Goal: Task Accomplishment & Management: Complete application form

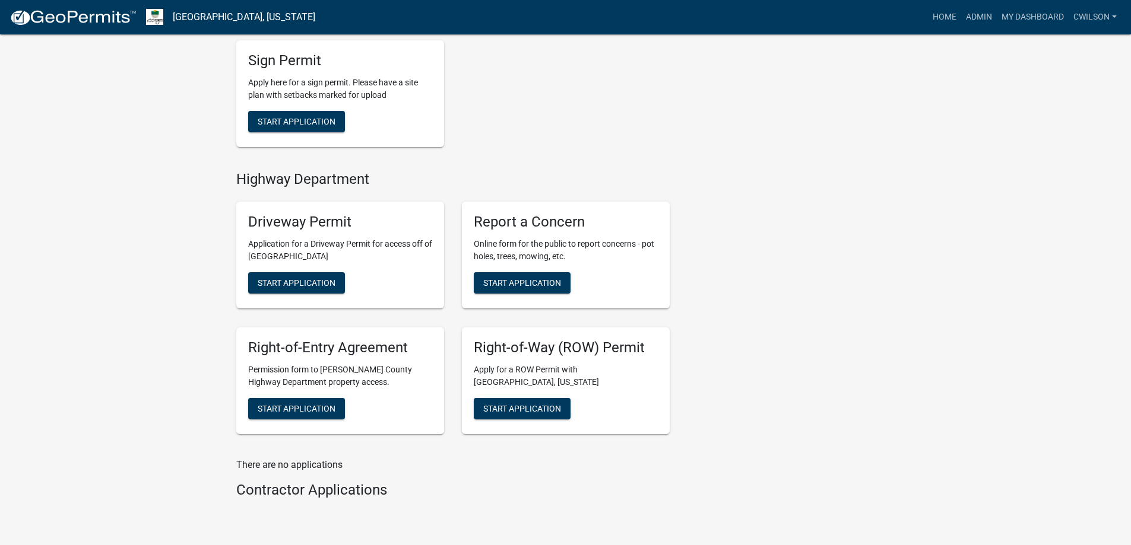
scroll to position [469, 0]
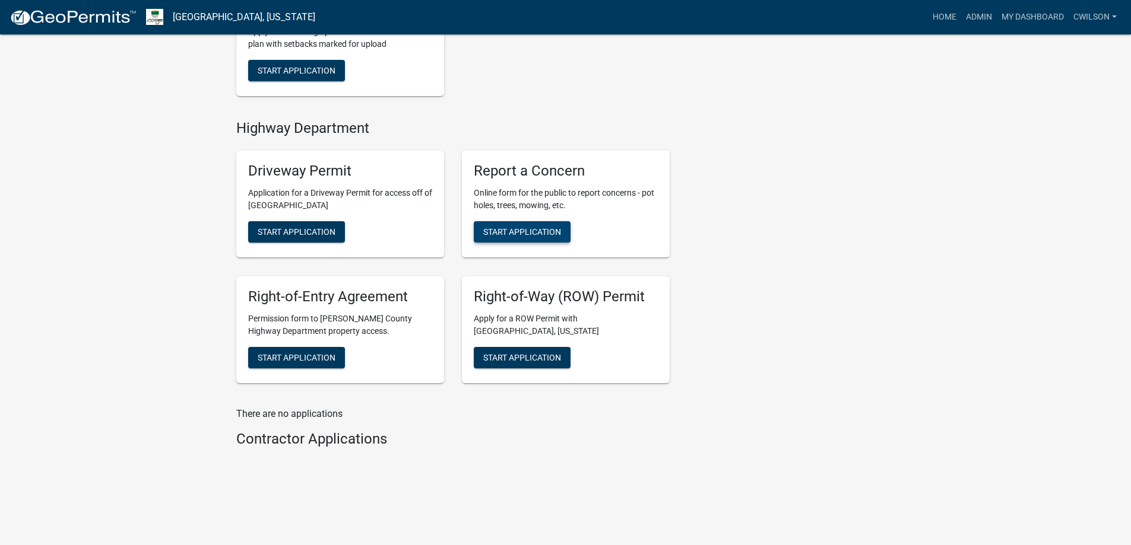
click at [521, 228] on span "Start Application" at bounding box center [522, 231] width 78 height 9
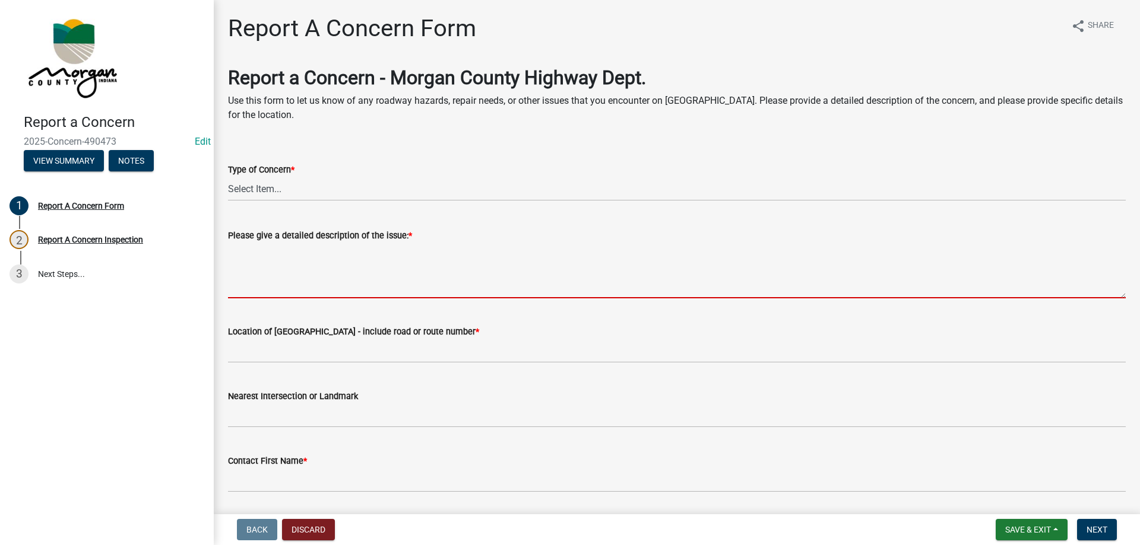
click at [275, 259] on textarea "Please give a detailed description of the issue: *" at bounding box center [676, 271] width 897 height 56
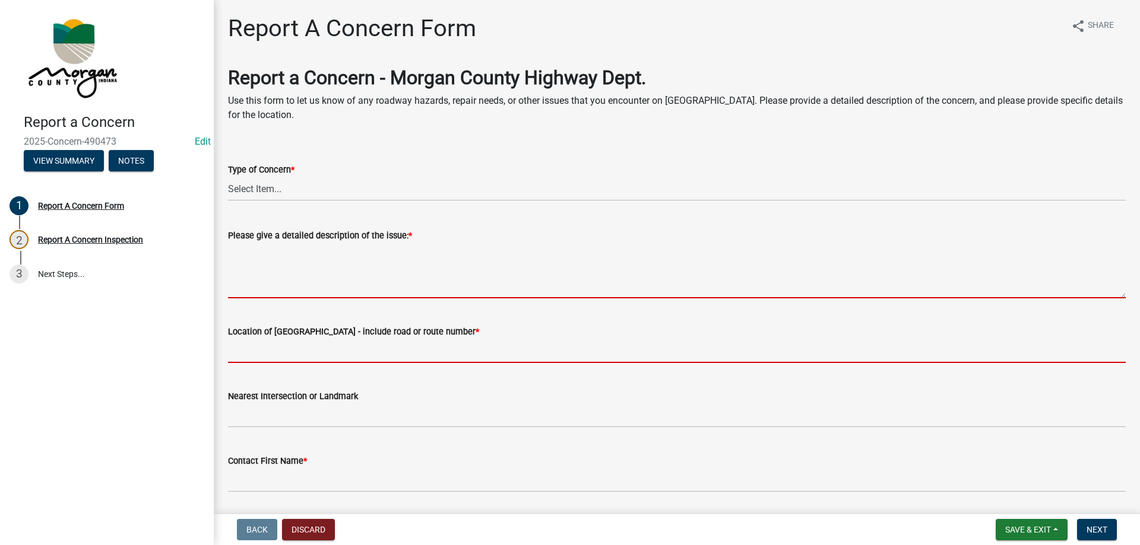
drag, startPoint x: 314, startPoint y: 341, endPoint x: 322, endPoint y: 341, distance: 7.7
click at [314, 341] on form "Location of [GEOGRAPHIC_DATA] - include road or route number *" at bounding box center [676, 344] width 897 height 39
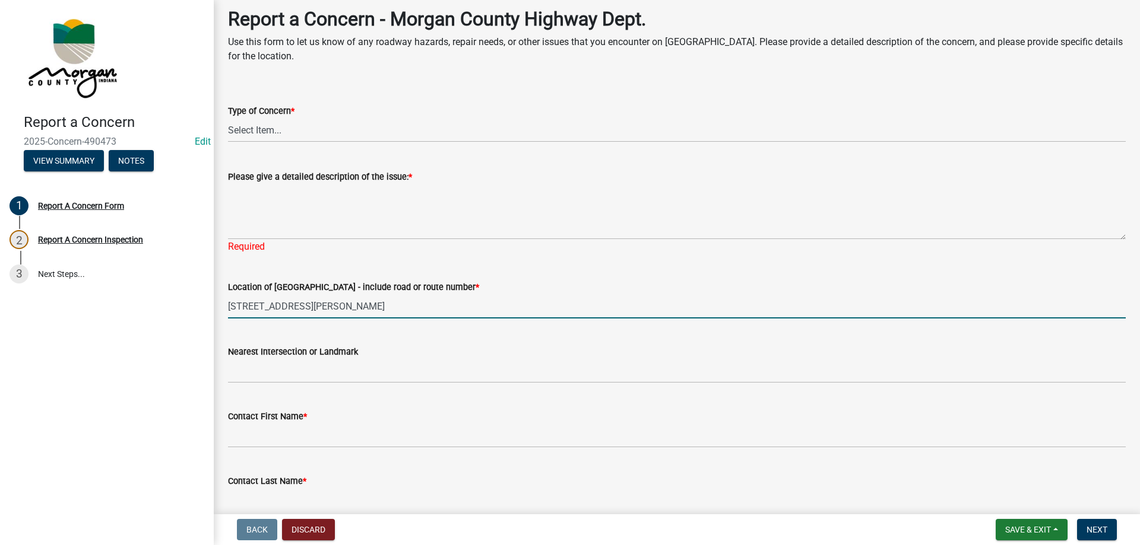
scroll to position [59, 0]
type input "[STREET_ADDRESS][PERSON_NAME]"
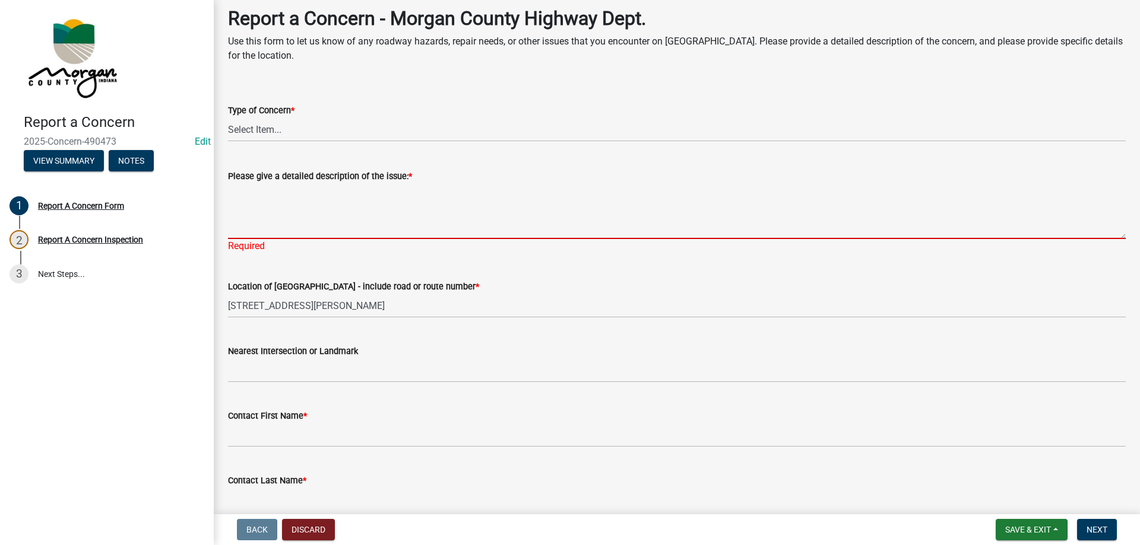
click at [350, 204] on textarea "Please give a detailed description of the issue: *" at bounding box center [676, 211] width 897 height 56
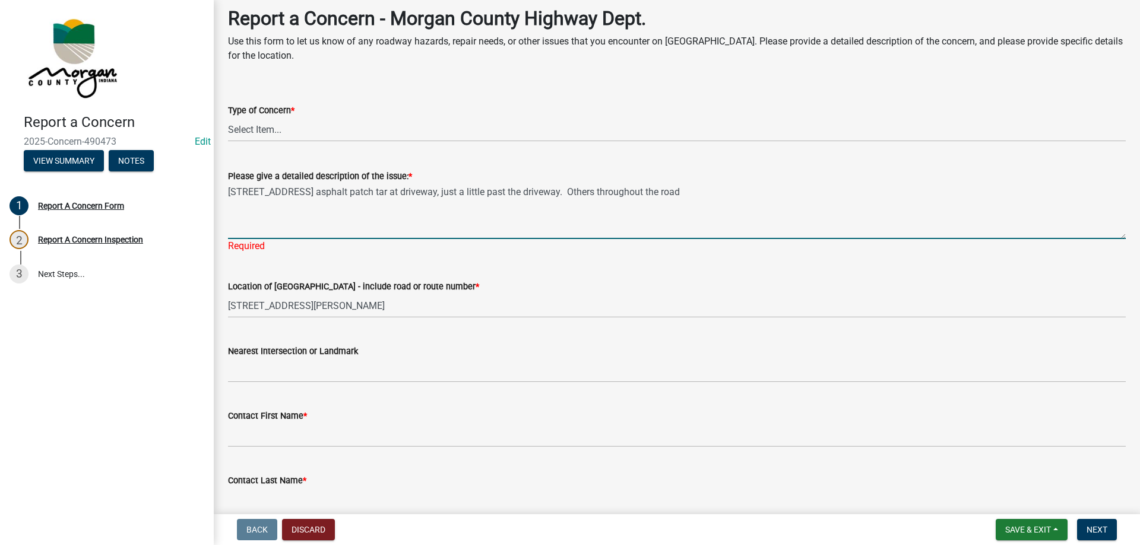
type textarea "[STREET_ADDRESS] asphalt patch tar at driveway, just a little past the driveway…"
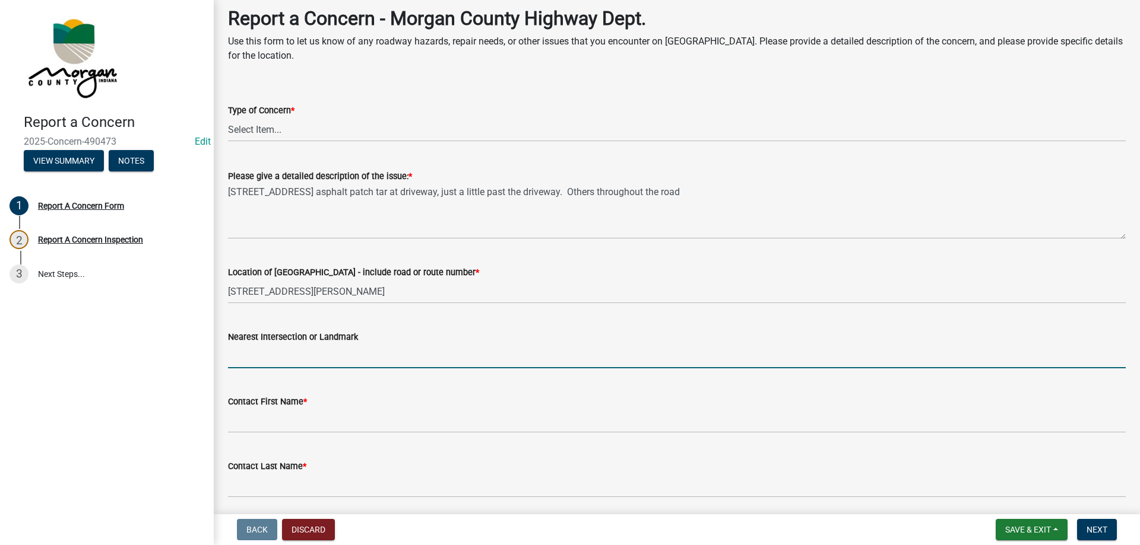
click at [298, 366] on input "Nearest Intersection or Landmark" at bounding box center [676, 356] width 897 height 24
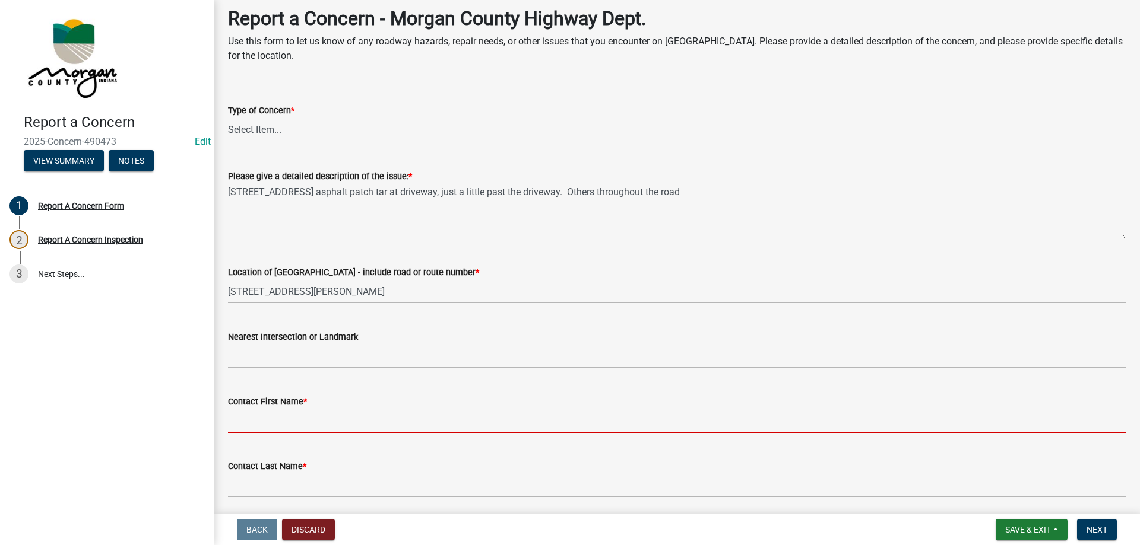
click at [268, 432] on input "Contact First Name *" at bounding box center [676, 421] width 897 height 24
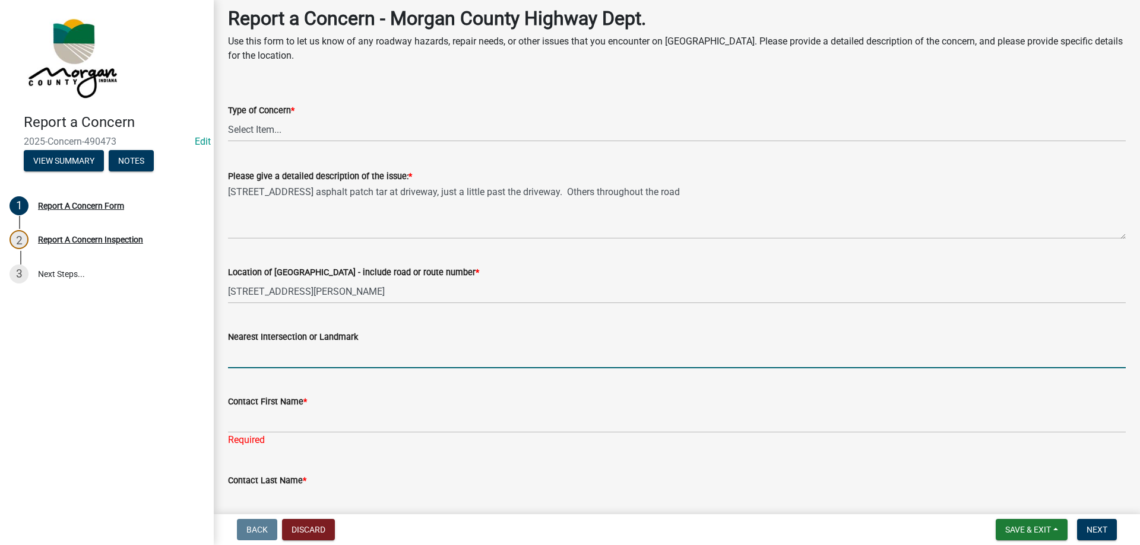
click at [295, 362] on input "Nearest Intersection or Landmark" at bounding box center [676, 356] width 897 height 24
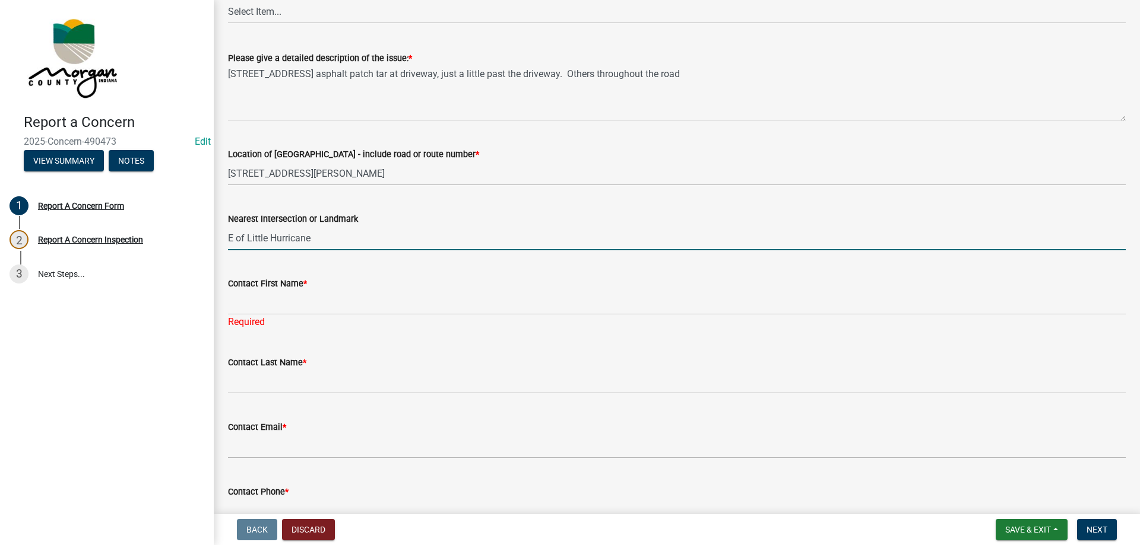
scroll to position [178, 0]
type input "E of Little Hurricane"
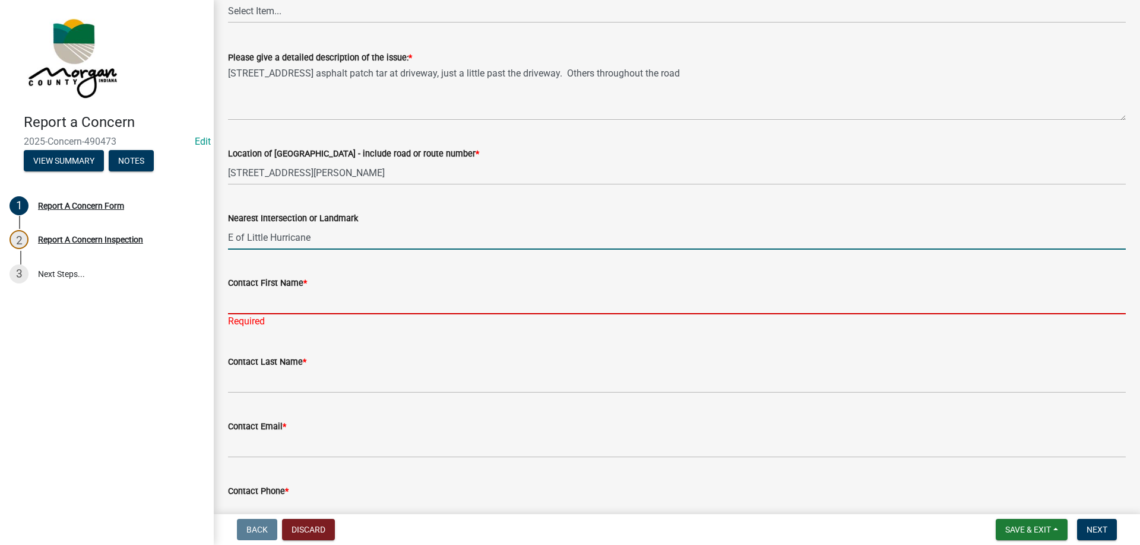
drag, startPoint x: 308, startPoint y: 307, endPoint x: 315, endPoint y: 307, distance: 6.5
click at [308, 307] on input "Contact First Name *" at bounding box center [676, 302] width 897 height 24
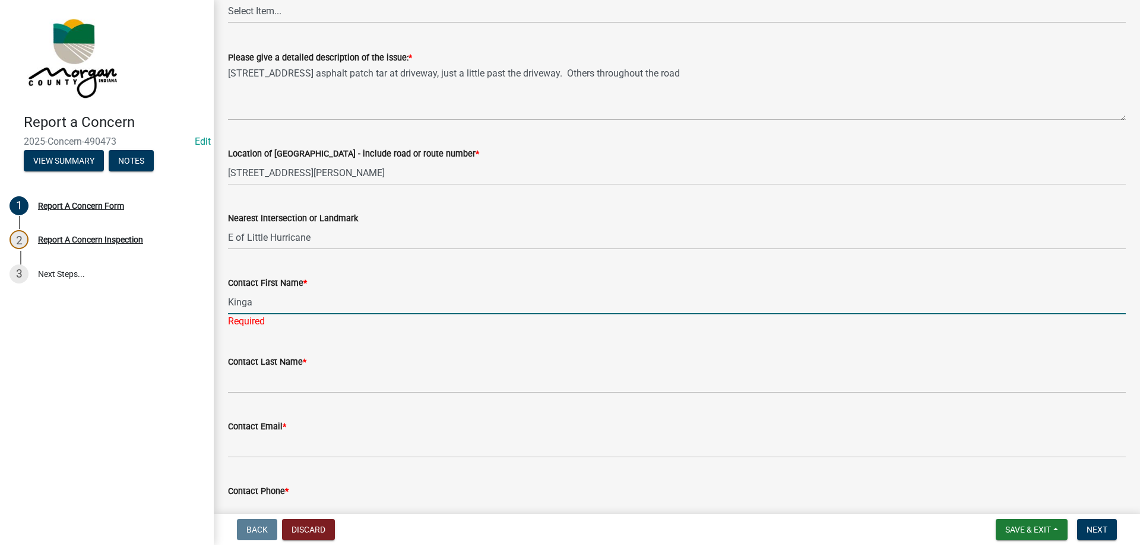
type input "Kinga"
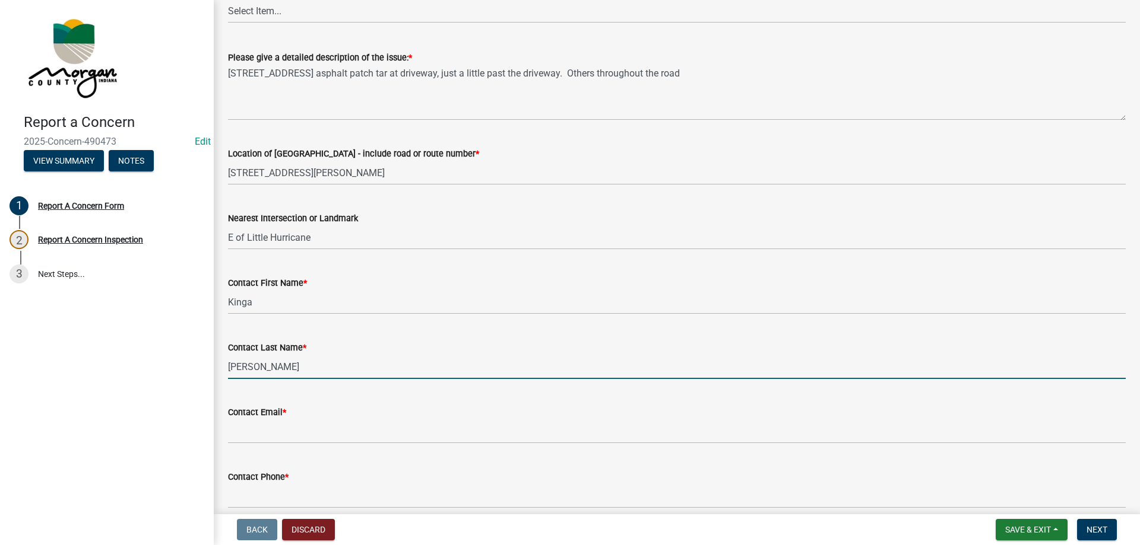
type input "[PERSON_NAME]"
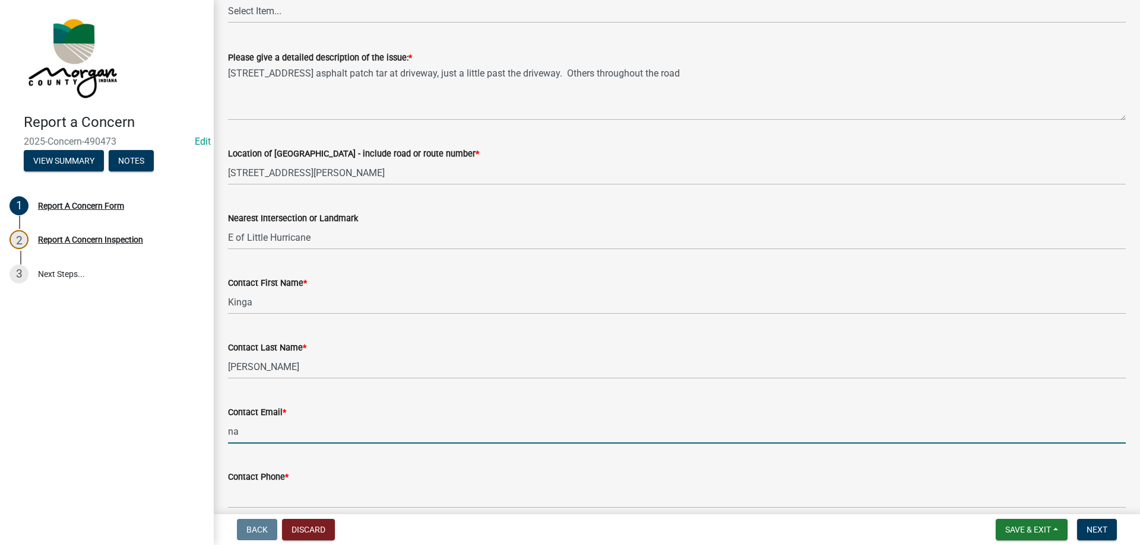
type input "[EMAIL_ADDRESS][DOMAIN_NAME]"
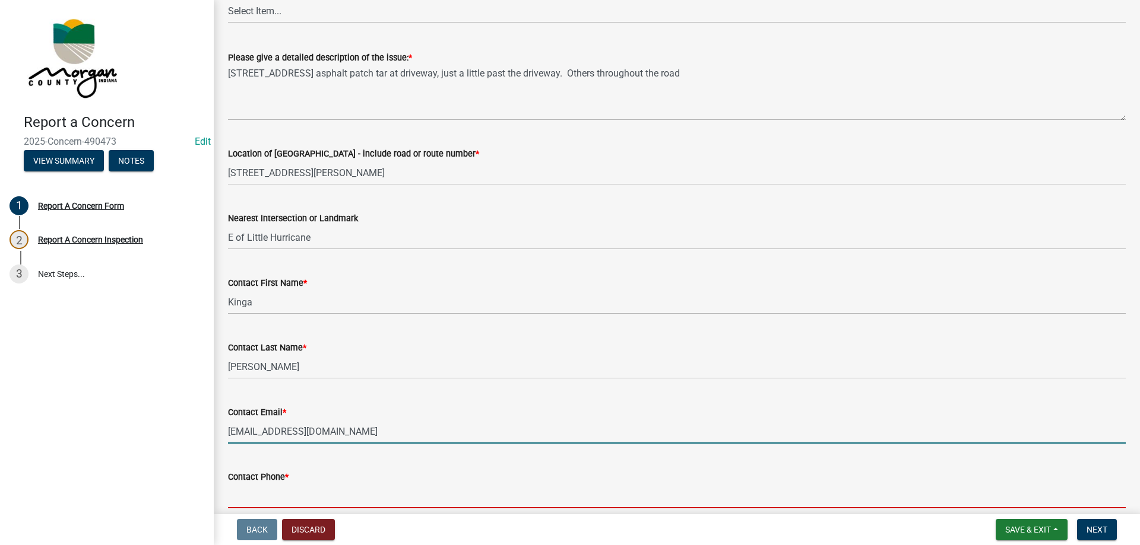
click at [301, 491] on input "Contact Phone *" at bounding box center [676, 496] width 897 height 24
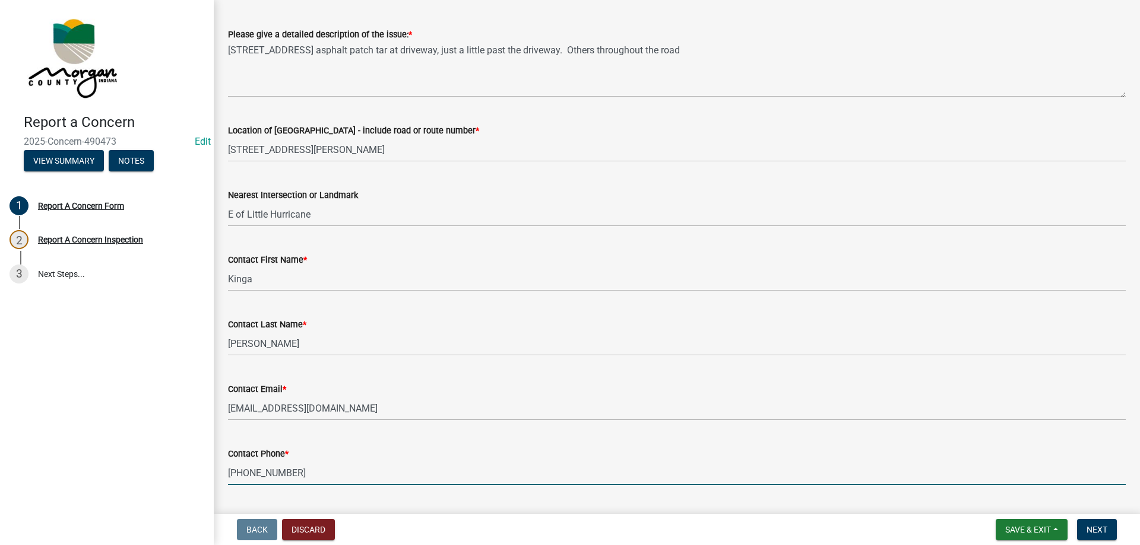
scroll to position [47, 0]
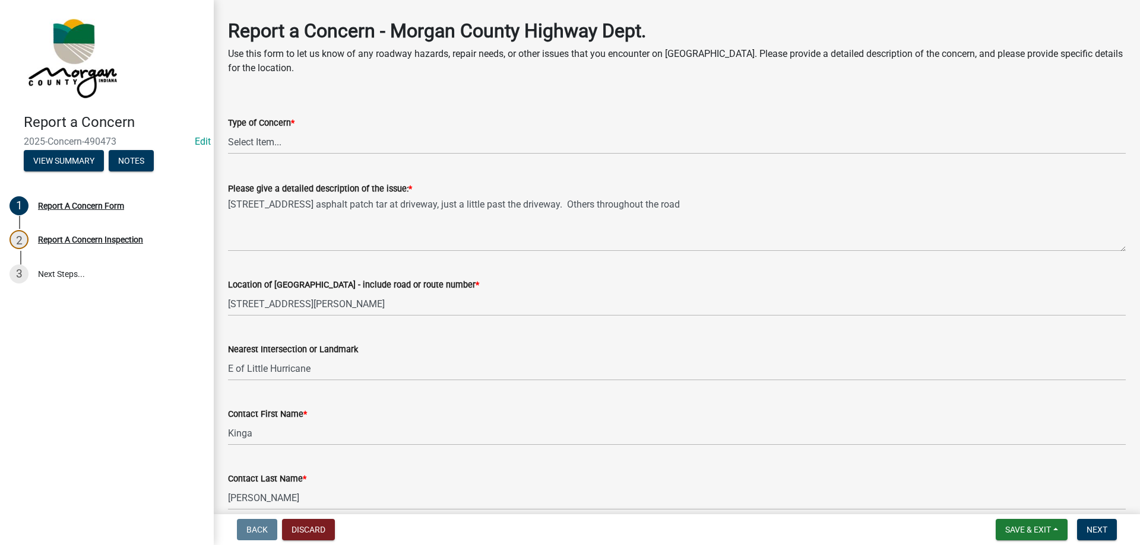
type input "[PHONE_NUMBER]"
drag, startPoint x: 326, startPoint y: 154, endPoint x: 333, endPoint y: 148, distance: 9.3
click at [326, 154] on select "Select Item... Pot Hole Patching Ditch Tree Sign Mowing Culvert Other" at bounding box center [676, 142] width 897 height 24
click at [228, 130] on select "Select Item... Pot Hole Patching Ditch Tree Sign Mowing Culvert Other" at bounding box center [676, 142] width 897 height 24
select select "3582e9dc-d8cd-4526-a2d9-157cc62522fd"
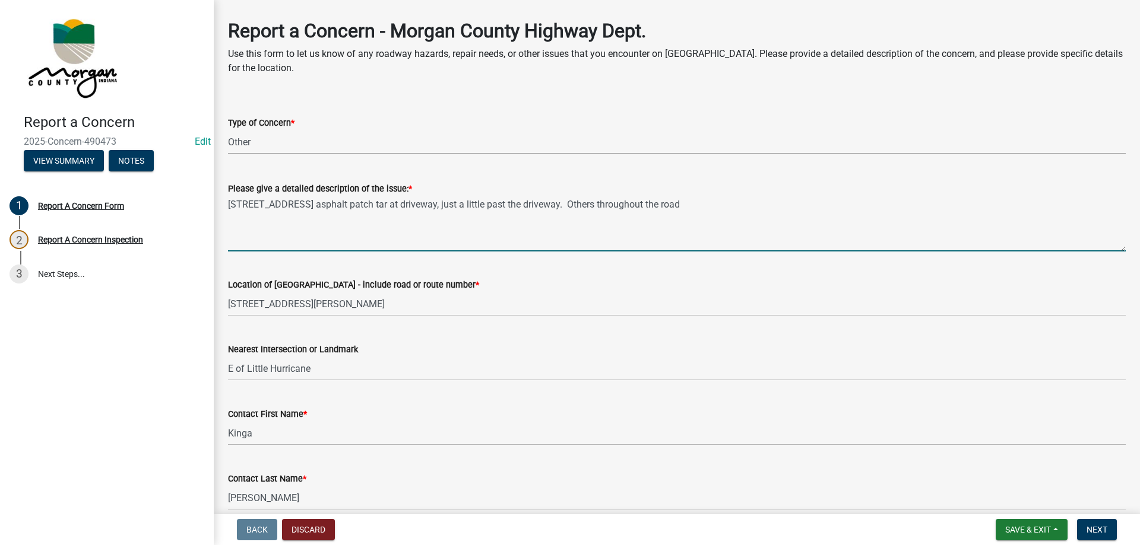
click at [722, 215] on textarea "[STREET_ADDRESS] asphalt patch tar at driveway, just a little past the driveway…" at bounding box center [676, 224] width 897 height 56
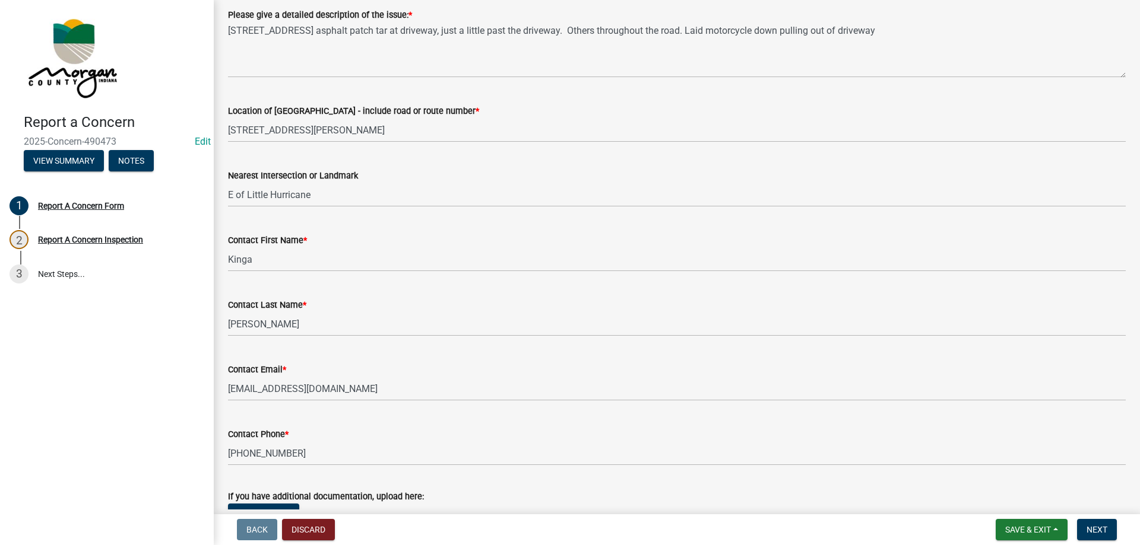
scroll to position [225, 0]
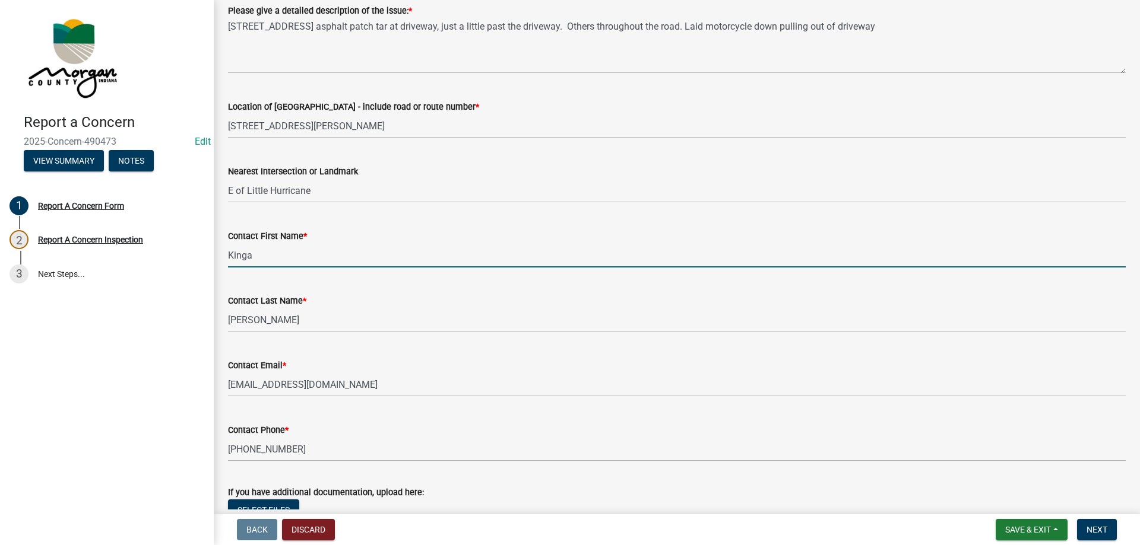
click at [267, 258] on input "Kinga" at bounding box center [676, 255] width 897 height 24
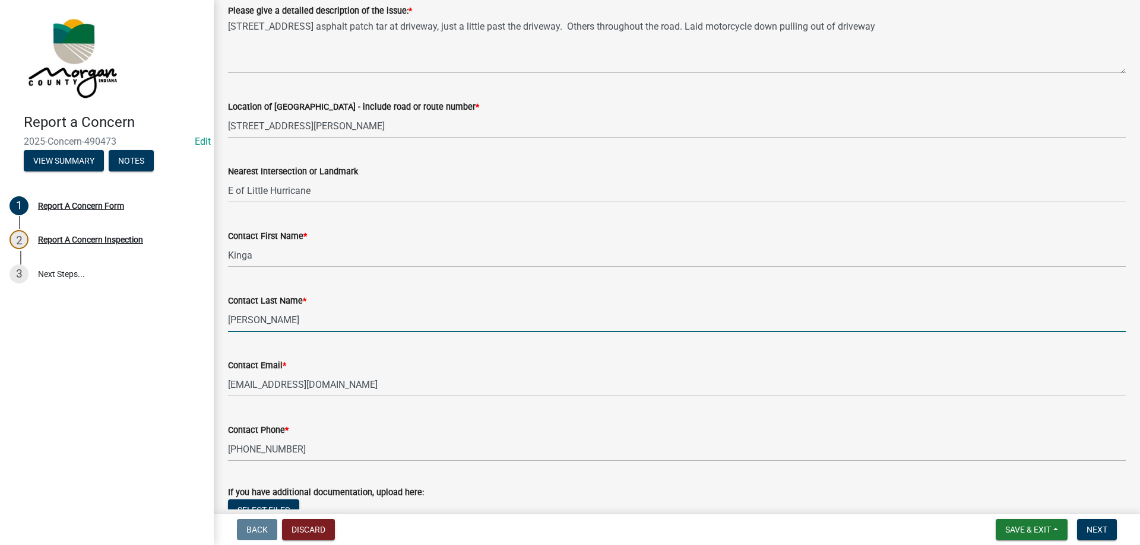
click at [277, 322] on input "[PERSON_NAME]" at bounding box center [676, 320] width 897 height 24
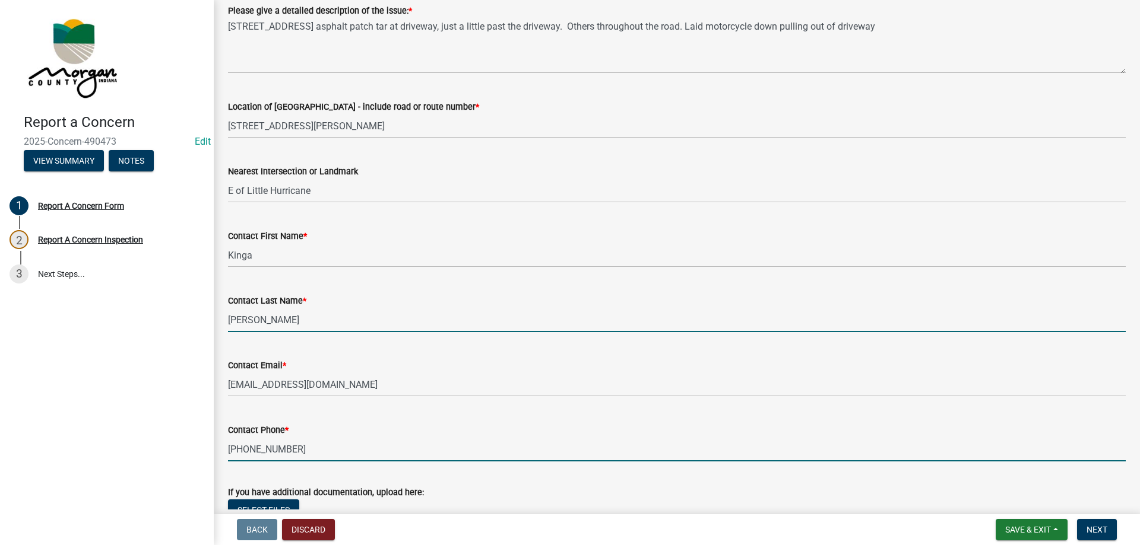
click at [305, 454] on input "[PHONE_NUMBER]" at bounding box center [676, 449] width 897 height 24
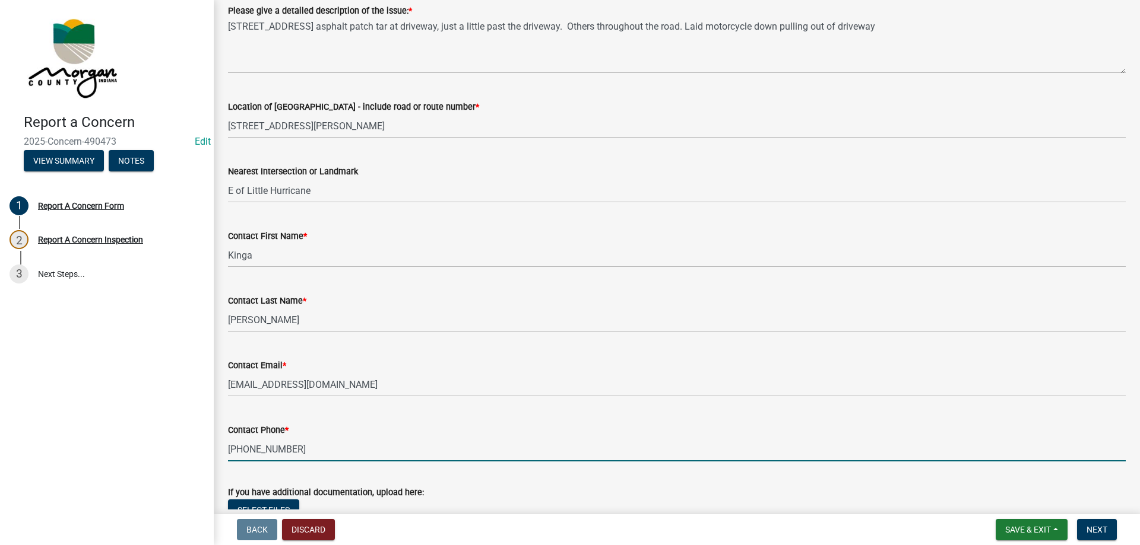
click at [305, 454] on input "[PHONE_NUMBER]" at bounding box center [676, 449] width 897 height 24
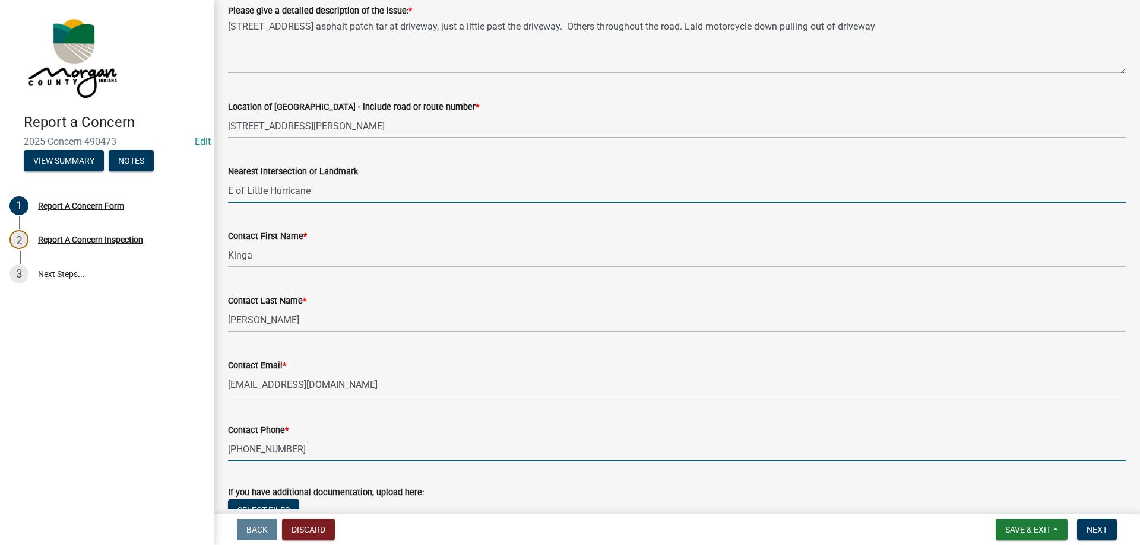
click at [324, 196] on input "E of Little Hurricane" at bounding box center [676, 191] width 897 height 24
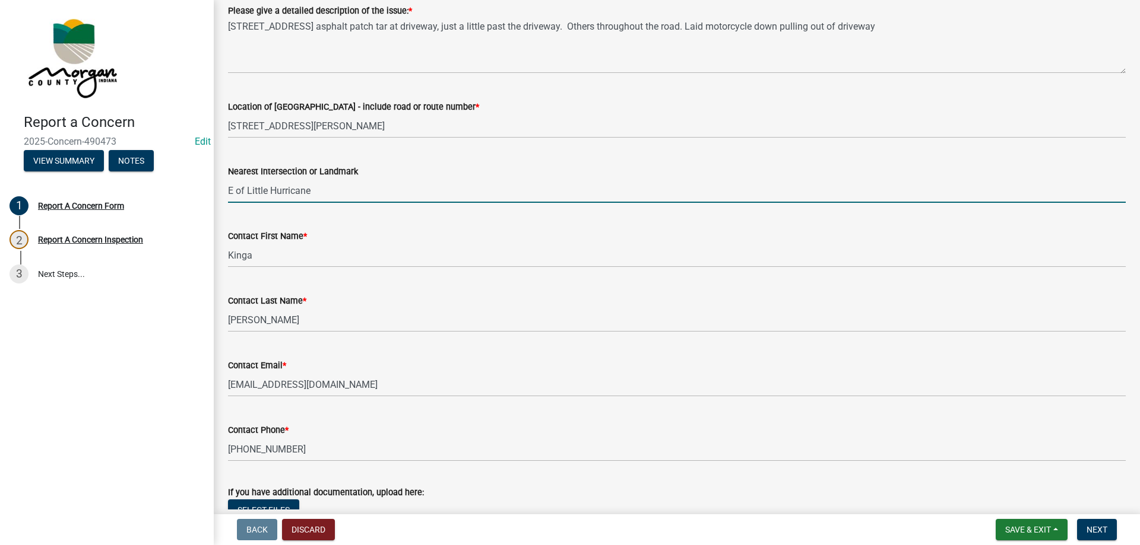
click at [324, 196] on input "E of Little Hurricane" at bounding box center [676, 191] width 897 height 24
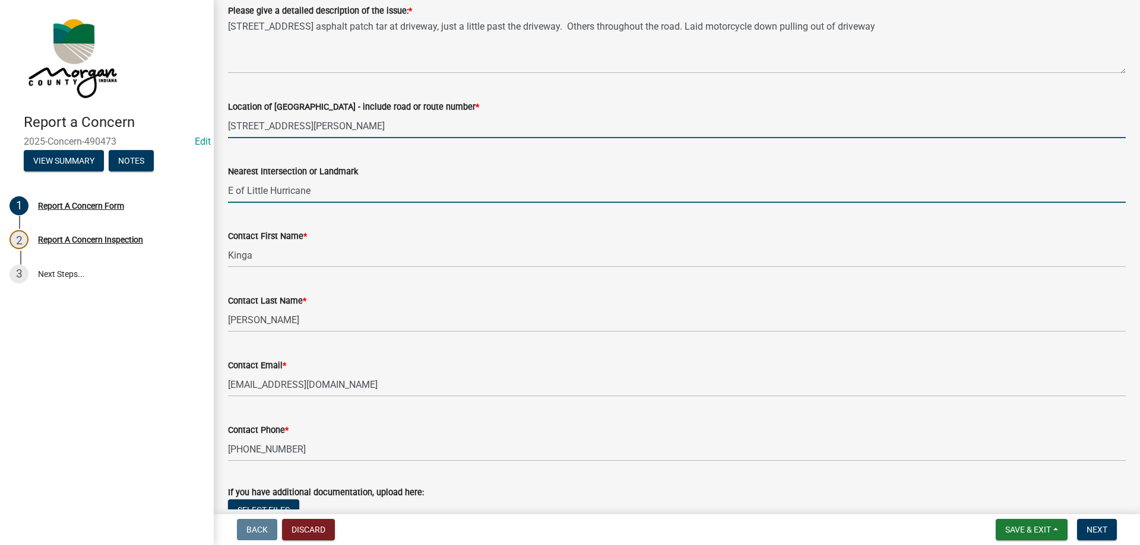
click at [313, 125] on input "[STREET_ADDRESS][PERSON_NAME]" at bounding box center [676, 126] width 897 height 24
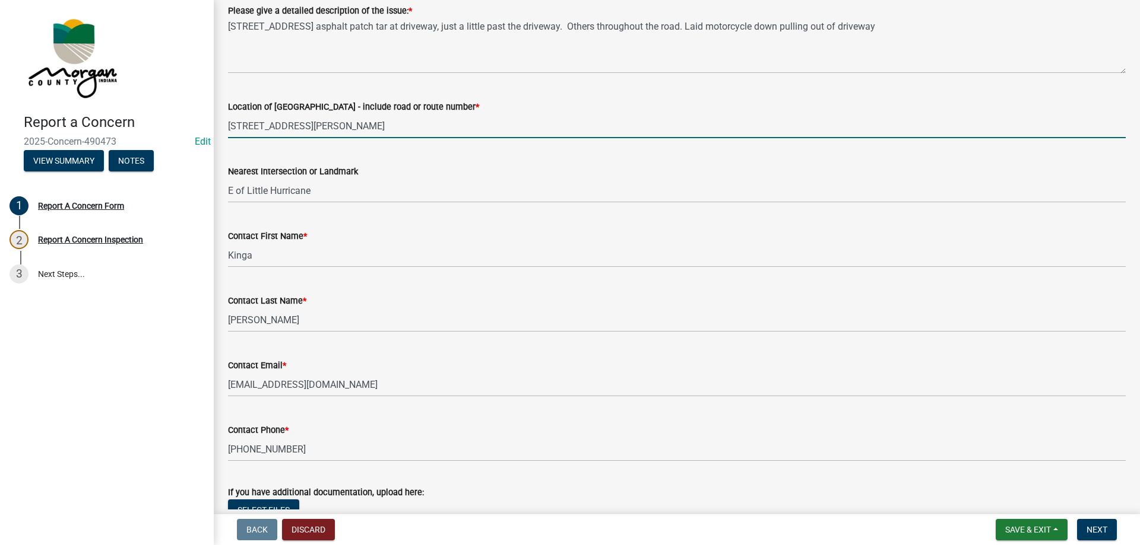
click at [313, 125] on input "[STREET_ADDRESS][PERSON_NAME]" at bounding box center [676, 126] width 897 height 24
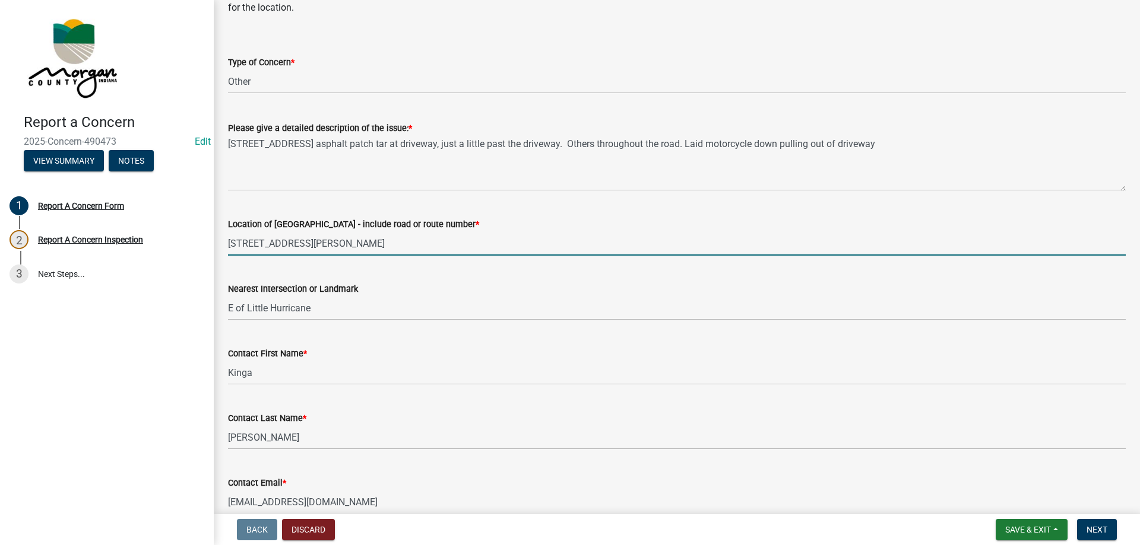
scroll to position [106, 0]
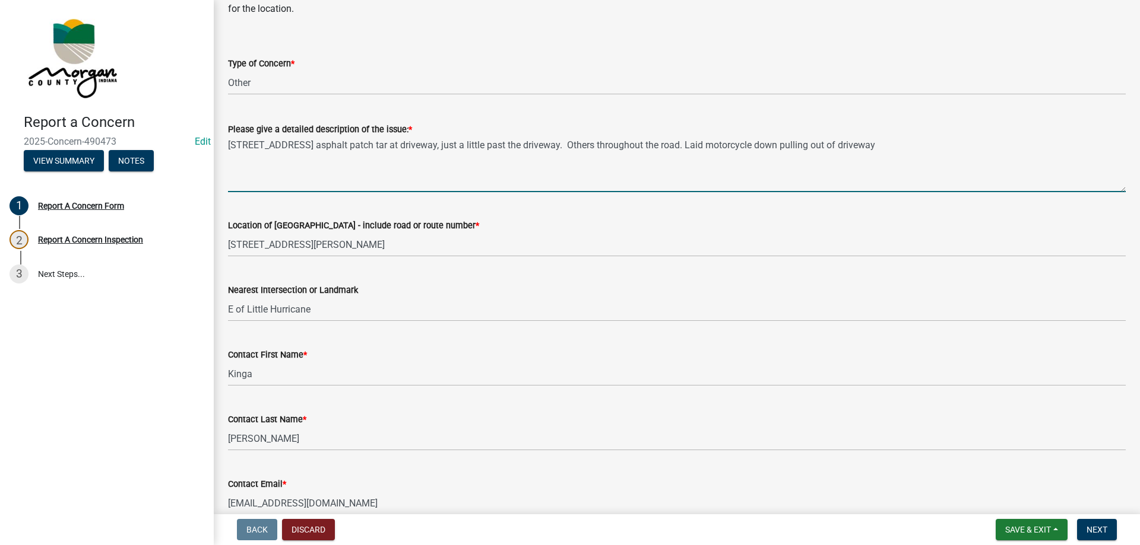
click at [295, 144] on textarea "[STREET_ADDRESS] asphalt patch tar at driveway, just a little past the driveway…" at bounding box center [676, 165] width 897 height 56
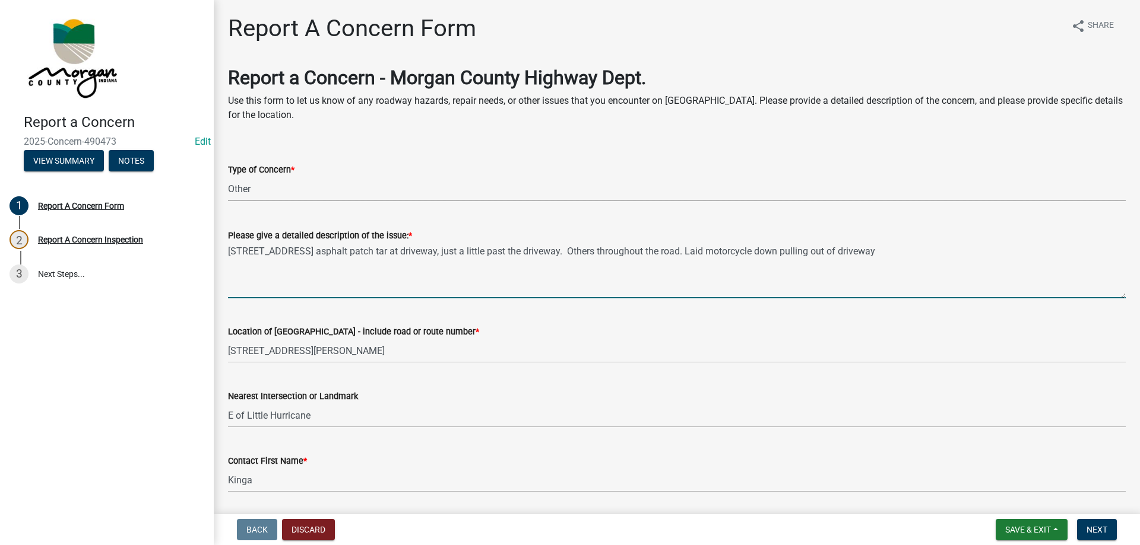
click at [271, 192] on select "Select Item... Pot Hole Patching Ditch Tree Sign Mowing Culvert Other" at bounding box center [676, 189] width 897 height 24
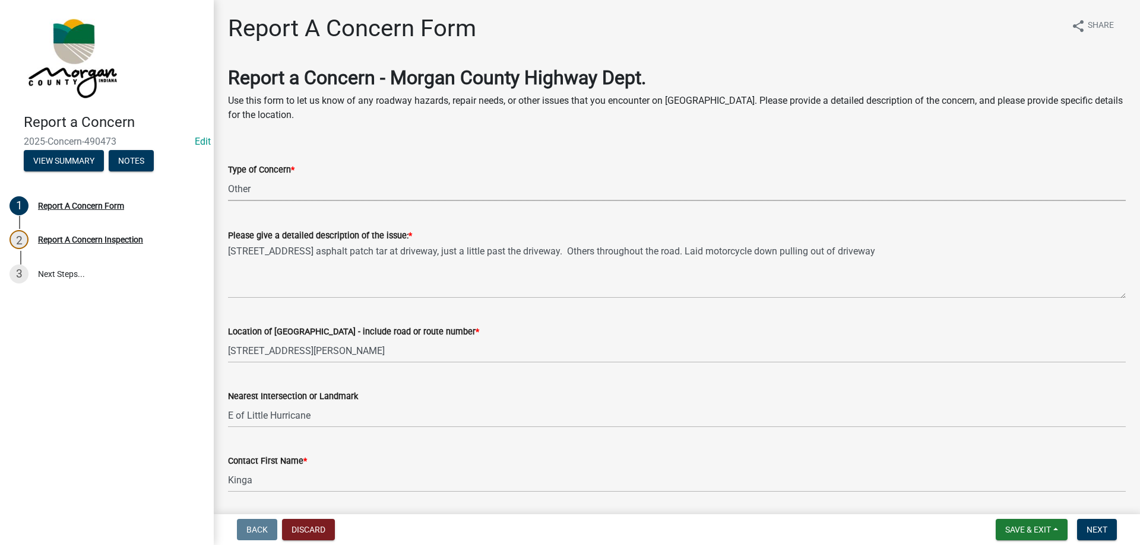
click at [228, 177] on select "Select Item... Pot Hole Patching Ditch Tree Sign Mowing Culvert Other" at bounding box center [676, 189] width 897 height 24
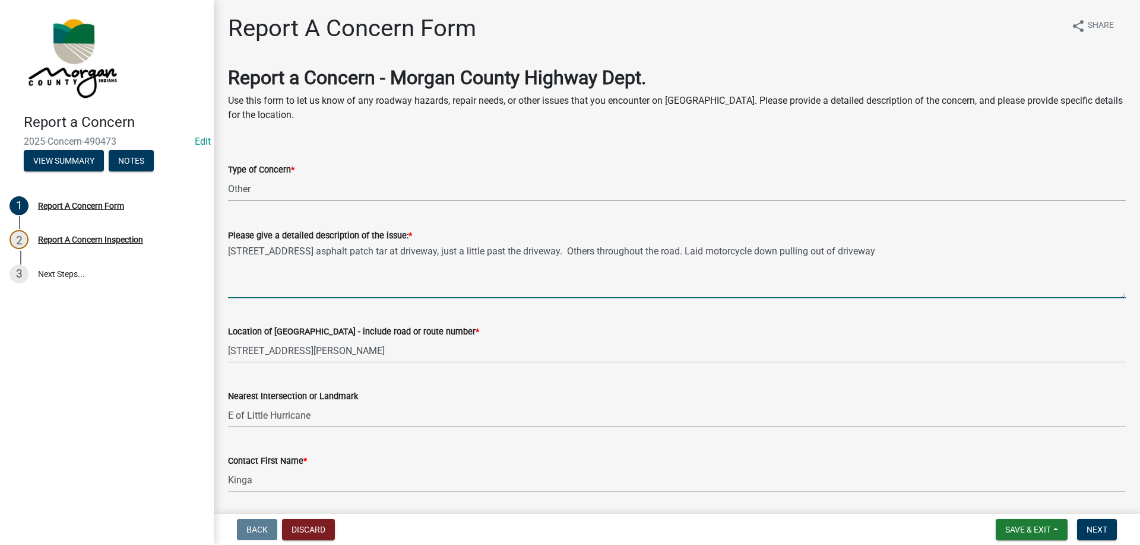
click at [940, 263] on textarea "[STREET_ADDRESS] asphalt patch tar at driveway, just a little past the driveway…" at bounding box center [676, 271] width 897 height 56
click at [1064, 255] on textarea "[STREET_ADDRESS] asphalt patch tar at driveway, just a little past the driveway…" at bounding box center [676, 271] width 897 height 56
drag, startPoint x: 1064, startPoint y: 255, endPoint x: 75, endPoint y: 224, distance: 989.4
click at [53, 231] on div "Report a Concern 2025-Concern-490473 Edit View Summary Notes 1 Report A Concern…" at bounding box center [570, 272] width 1140 height 545
click at [309, 278] on textarea "[STREET_ADDRESS] asphalt patch tar at driveway, just a little past the driveway…" at bounding box center [676, 271] width 897 height 56
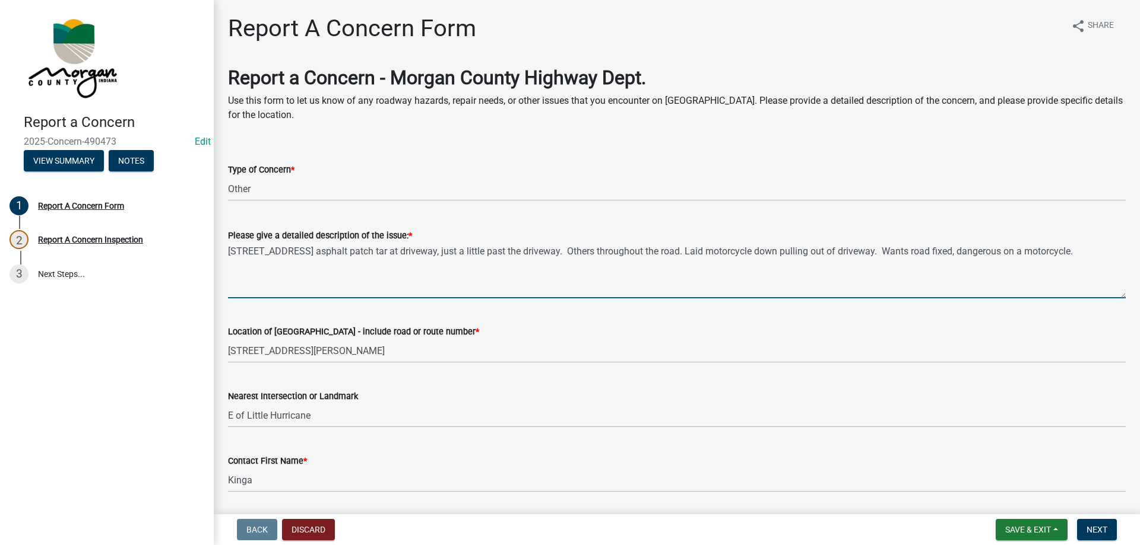
click at [355, 256] on textarea "[STREET_ADDRESS] asphalt patch tar at driveway, just a little past the driveway…" at bounding box center [676, 271] width 897 height 56
click at [353, 247] on textarea "[STREET_ADDRESS] asphalt patch - tar at driveway, just a little past the drivew…" at bounding box center [676, 271] width 897 height 56
click at [464, 255] on textarea "[STREET_ADDRESS] asphalt patches? - tar at driveway, just a little past the dri…" at bounding box center [676, 271] width 897 height 56
click at [443, 246] on textarea "[STREET_ADDRESS] asphalt patches? - tar at driveway, just a little past the dri…" at bounding box center [676, 271] width 897 height 56
click at [607, 247] on textarea "[STREET_ADDRESS] asphalt patches? - tar at driveway, patches just a little past…" at bounding box center [676, 271] width 897 height 56
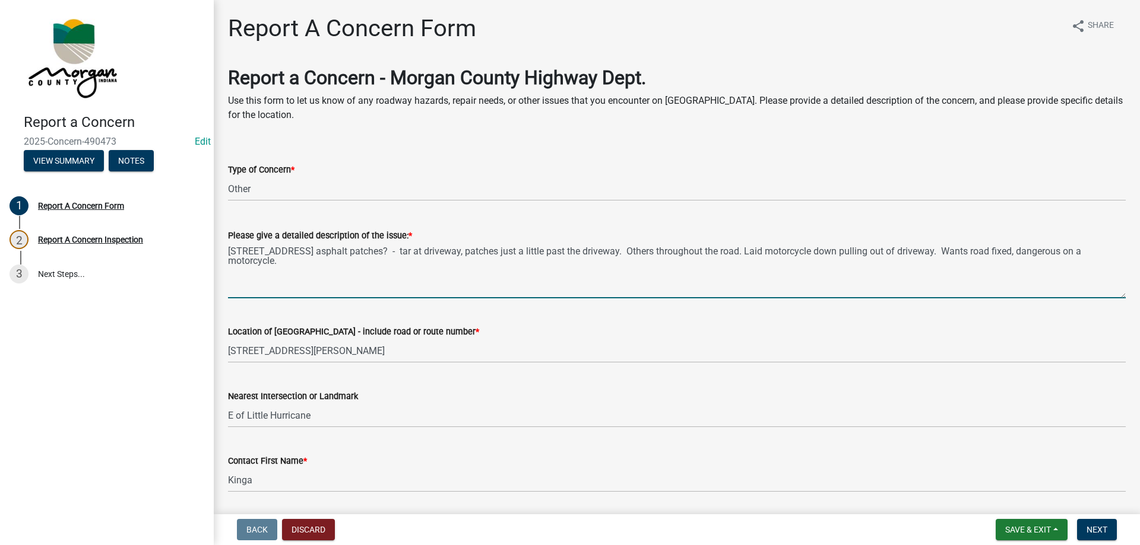
click at [247, 256] on textarea "[STREET_ADDRESS] asphalt patches? - tar at driveway, patches just a little past…" at bounding box center [676, 271] width 897 height 56
type textarea "C"
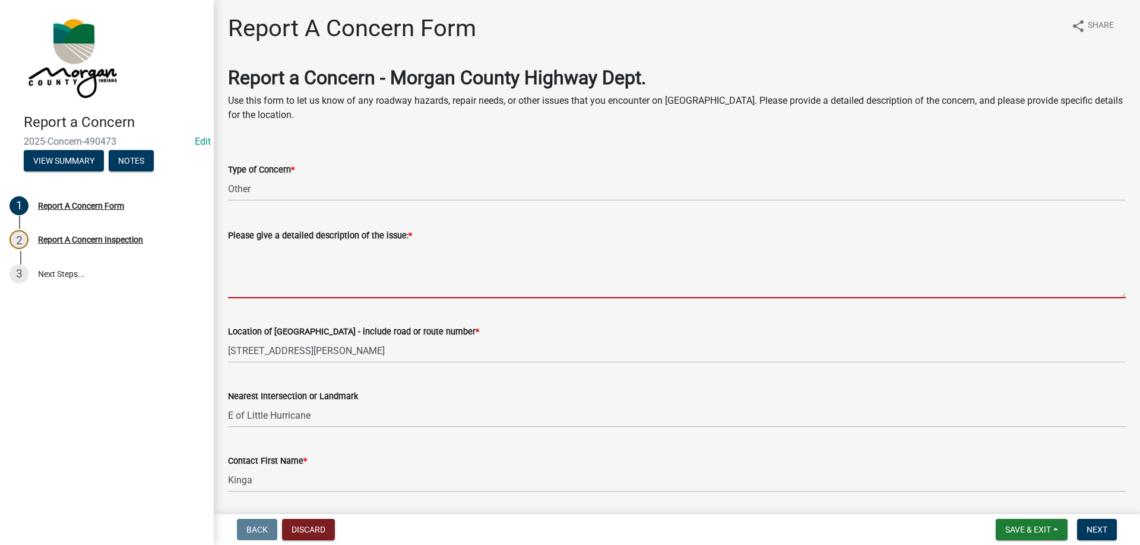
paste textarea "[STREET_ADDRESS] asphalt patch tar at driveway, just a little past the driveway…"
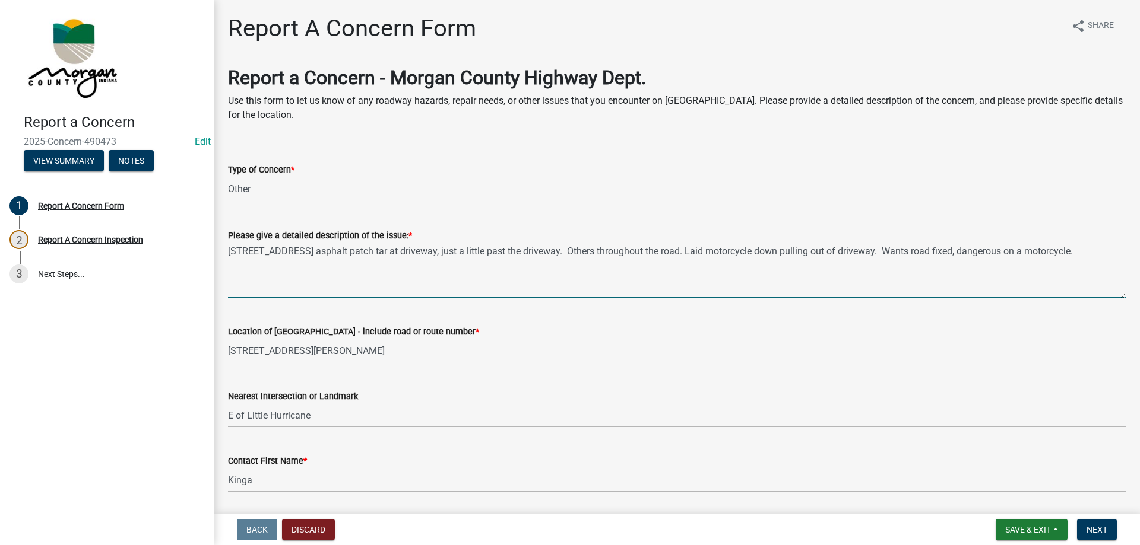
click at [421, 249] on textarea "[STREET_ADDRESS] asphalt patch tar at driveway, just a little past the driveway…" at bounding box center [676, 271] width 897 height 56
click at [1114, 253] on textarea "[STREET_ADDRESS] asphalt patch tar at driveway, bad patches just a little past …" at bounding box center [676, 271] width 897 height 56
click at [337, 245] on textarea "[STREET_ADDRESS] asphalt patch tar at driveway, bad patches just a little past …" at bounding box center [676, 271] width 897 height 56
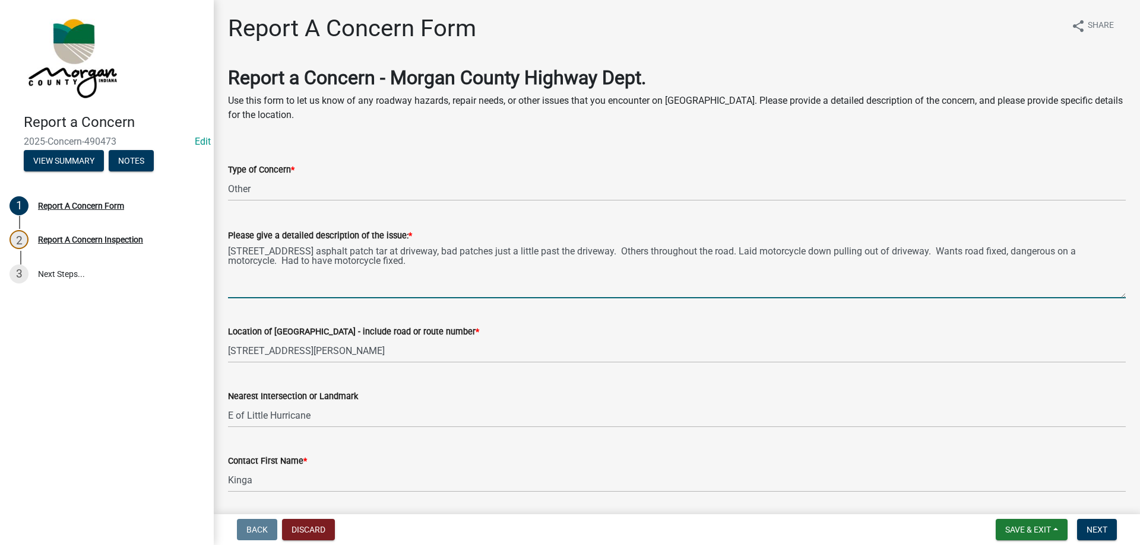
click at [508, 270] on textarea "[STREET_ADDRESS] asphalt patch tar at driveway, bad patches just a little past …" at bounding box center [676, 271] width 897 height 56
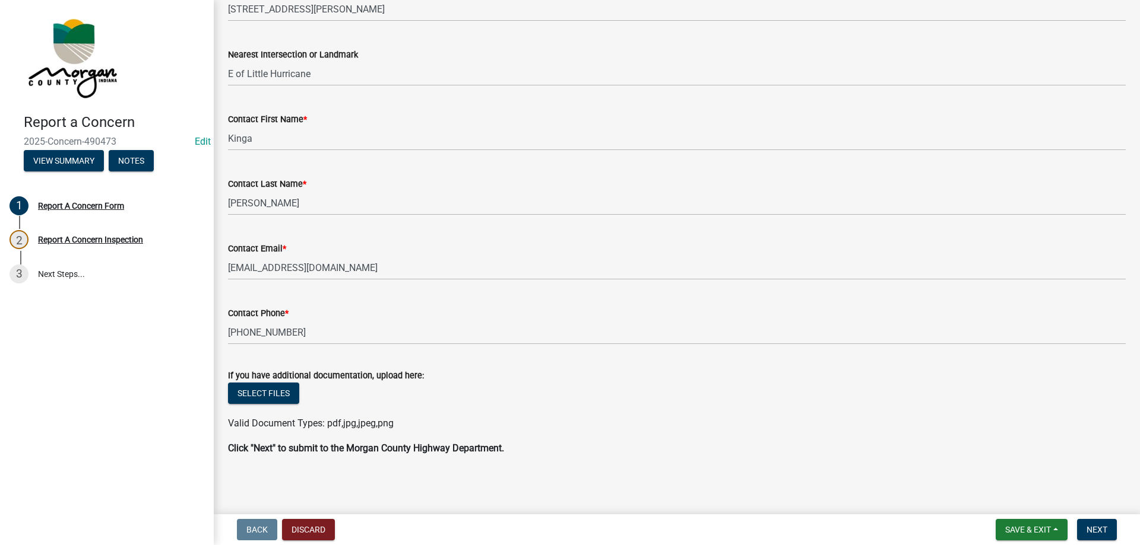
scroll to position [344, 0]
type textarea "[STREET_ADDRESS] asphalt patch tar at driveway, bad patches just a little past …"
click at [1108, 531] on button "Next" at bounding box center [1097, 529] width 40 height 21
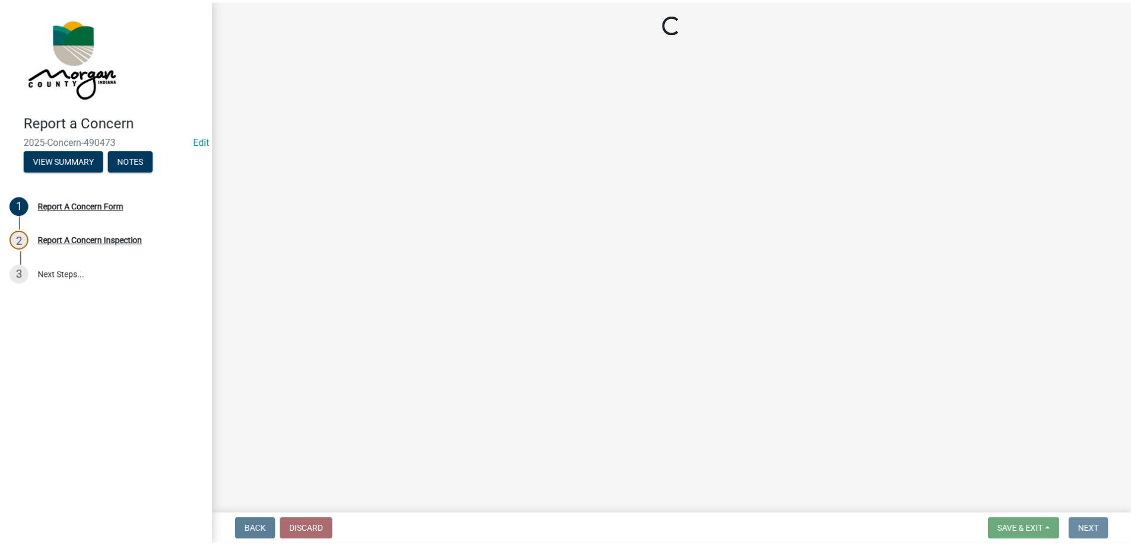
scroll to position [0, 0]
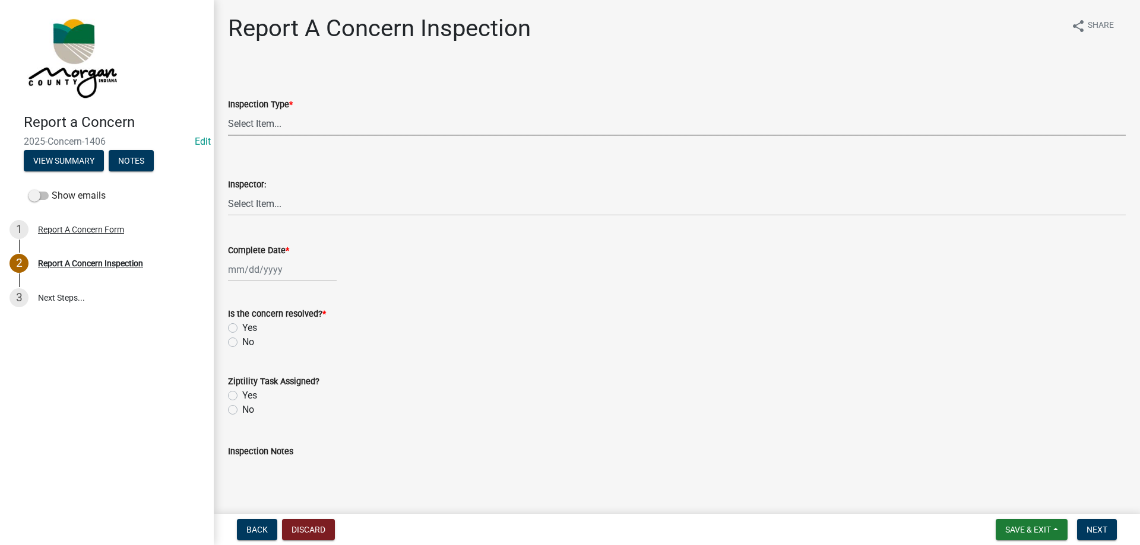
click at [312, 120] on select "Select Item... Pot Hole Patching Ditch Tree Sign Mowing Culvert Other" at bounding box center [676, 124] width 897 height 24
click at [228, 112] on select "Select Item... Pot Hole Patching Ditch Tree Sign Mowing Culvert Other" at bounding box center [676, 124] width 897 height 24
select select "3582e9dc-d8cd-4526-a2d9-157cc62522fd"
click at [265, 195] on select "Select Item... [PERSON_NAME] [PERSON_NAME] [PERSON_NAME] [PERSON_NAME] [PERSON_…" at bounding box center [676, 204] width 897 height 24
click at [228, 192] on select "Select Item... [PERSON_NAME] [PERSON_NAME] [PERSON_NAME] [PERSON_NAME] [PERSON_…" at bounding box center [676, 204] width 897 height 24
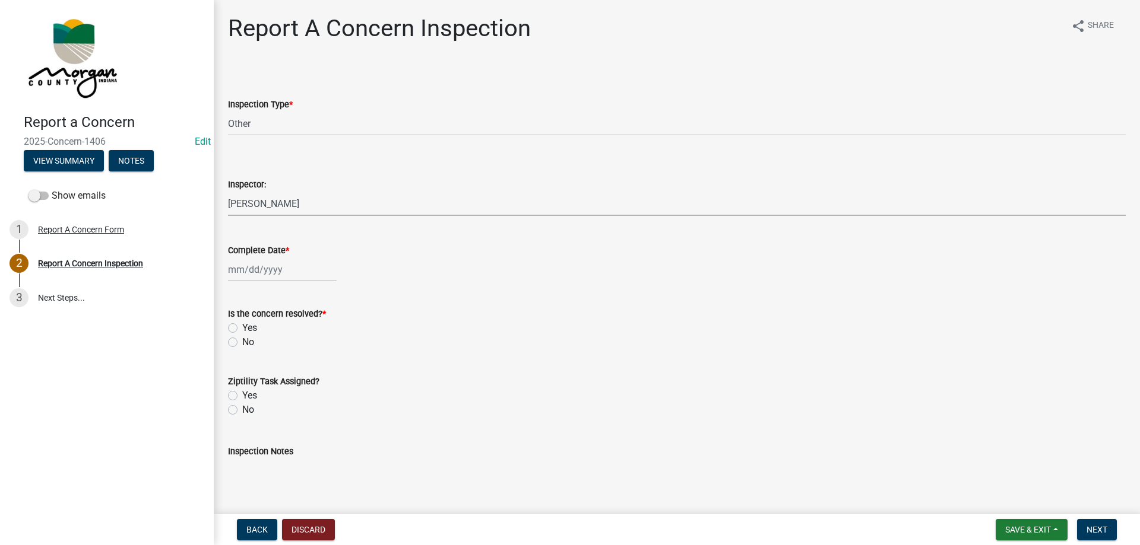
select select "8bda91b2-ac7b-41e2-ae5b-cef6dd645a83"
click at [250, 266] on div at bounding box center [282, 270] width 109 height 24
select select "10"
select select "2025"
click at [299, 349] on div "9" at bounding box center [296, 351] width 19 height 19
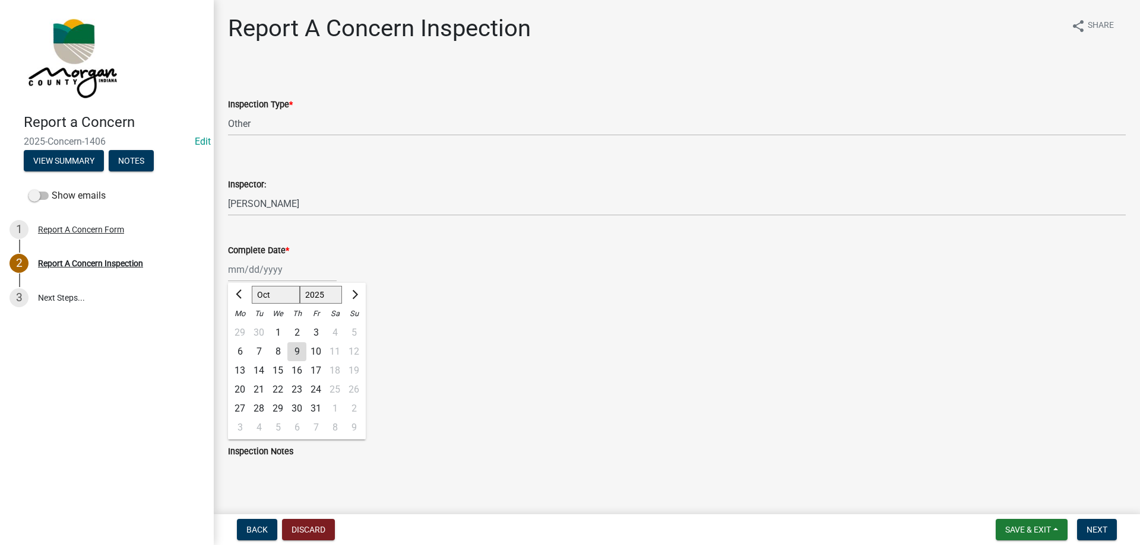
type input "[DATE]"
click at [242, 329] on label "Yes" at bounding box center [249, 328] width 15 height 14
click at [242, 329] on input "Yes" at bounding box center [246, 325] width 8 height 8
radio input "true"
click at [238, 397] on div "Yes" at bounding box center [676, 396] width 897 height 14
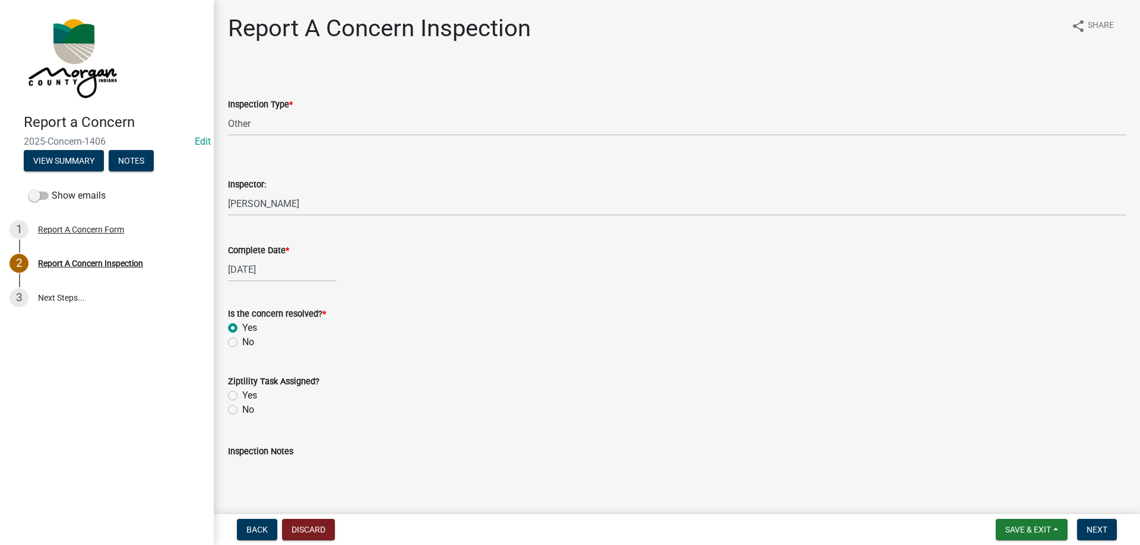
click at [242, 399] on label "Yes" at bounding box center [249, 396] width 15 height 14
click at [242, 396] on input "Yes" at bounding box center [246, 393] width 8 height 8
radio input "true"
click at [295, 463] on textarea "Inspection Notes" at bounding box center [676, 487] width 897 height 56
type textarea "sent to d2"
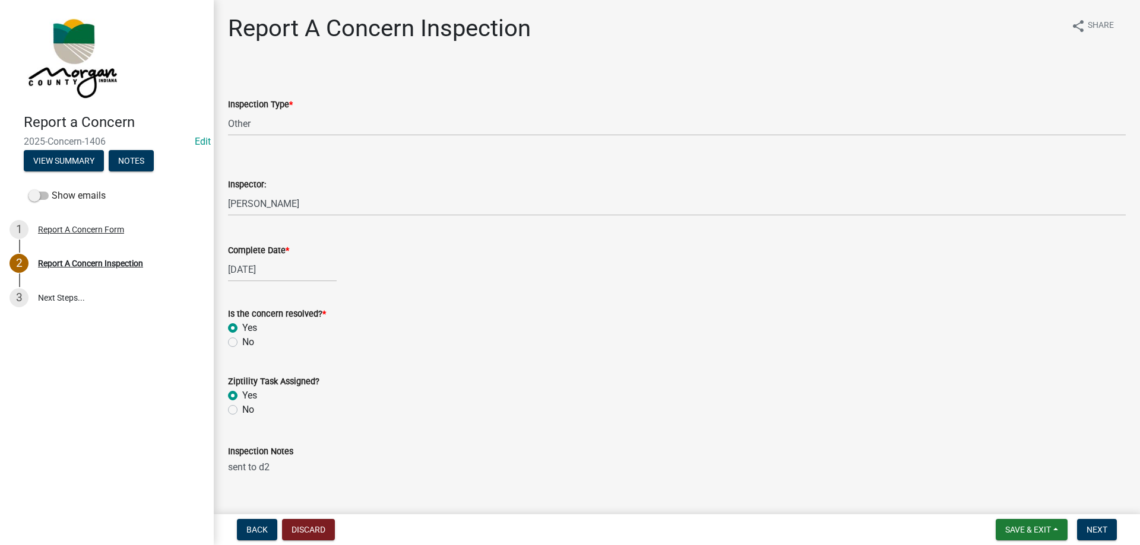
click at [818, 513] on div "Report a Concern 2025-Concern-1406 Edit View Summary Notes Show emails 1 Report…" at bounding box center [570, 272] width 1140 height 545
click at [1097, 534] on span "Next" at bounding box center [1096, 529] width 21 height 9
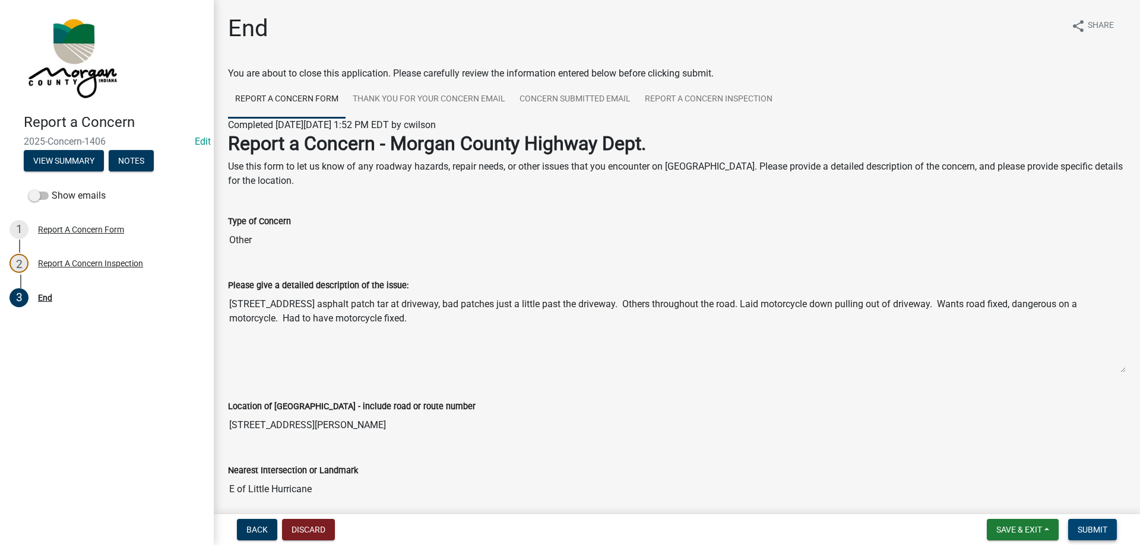
click at [1099, 527] on span "Submit" at bounding box center [1092, 529] width 30 height 9
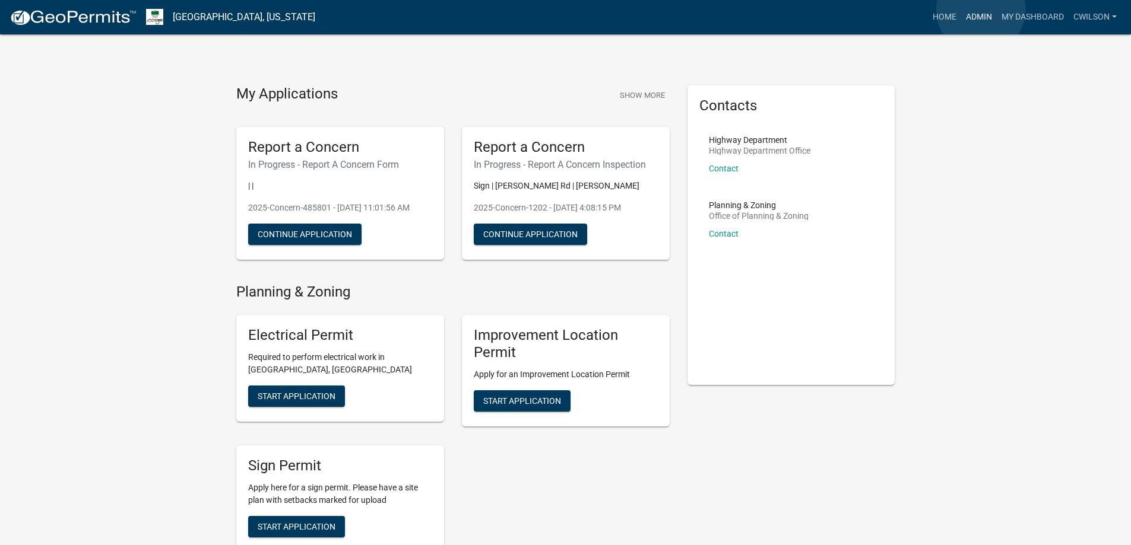
click at [981, 10] on link "Admin" at bounding box center [979, 17] width 36 height 23
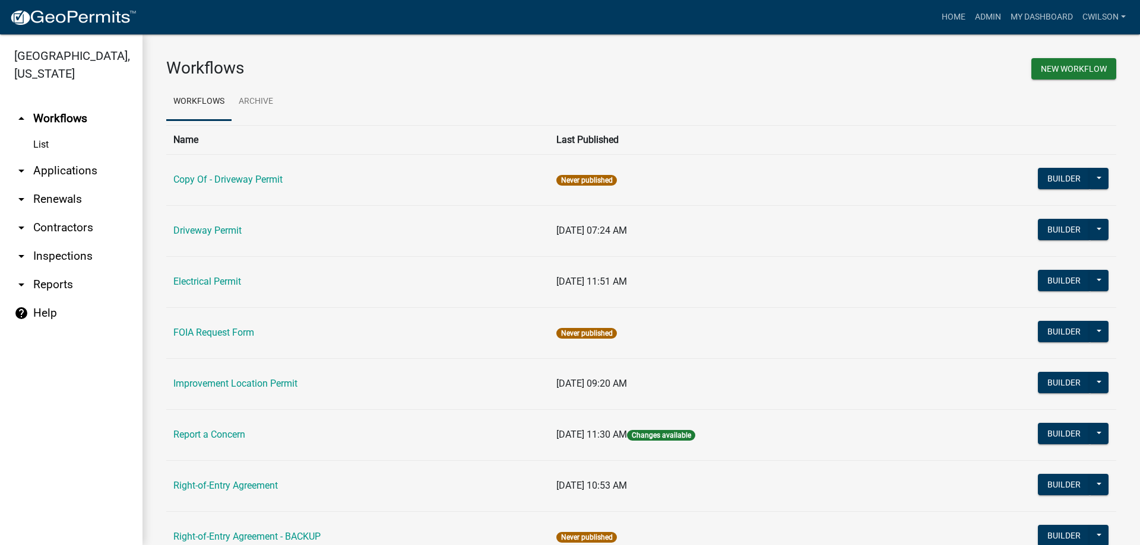
click at [212, 443] on td "Report a Concern" at bounding box center [357, 435] width 383 height 51
click at [217, 436] on link "Report a Concern" at bounding box center [209, 434] width 72 height 11
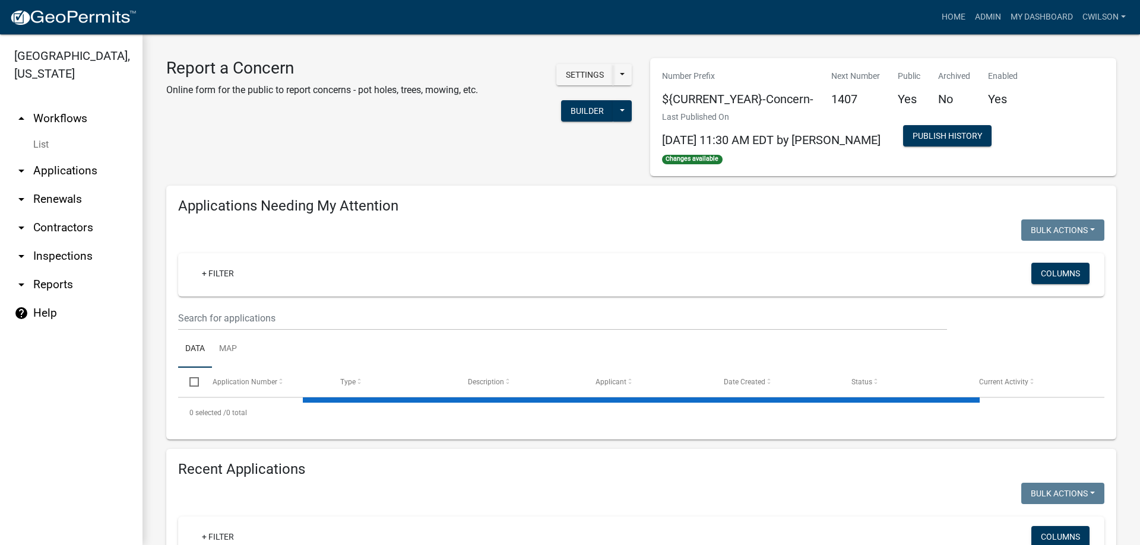
select select "2: 50"
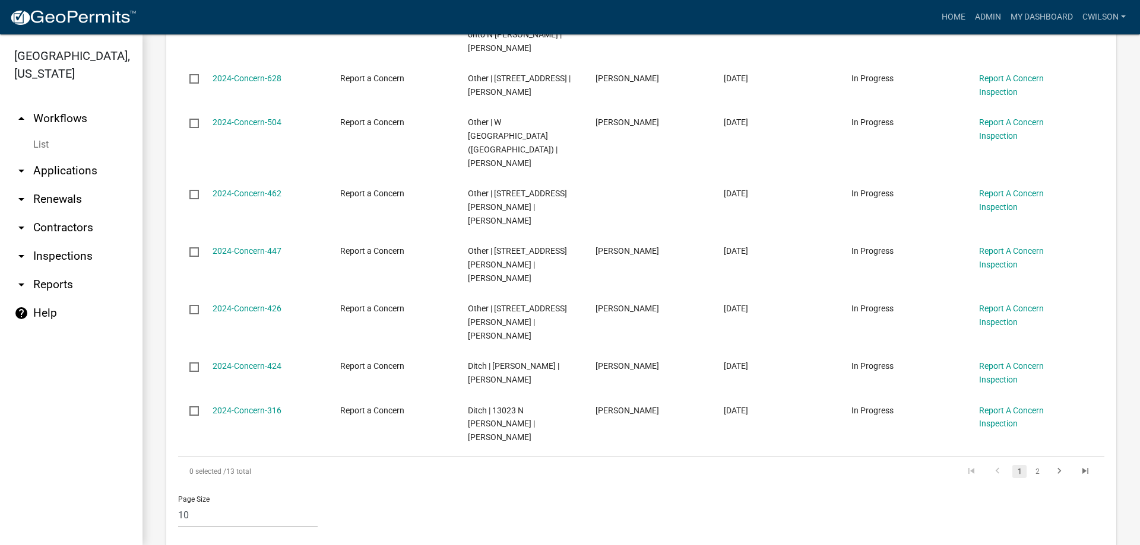
scroll to position [712, 0]
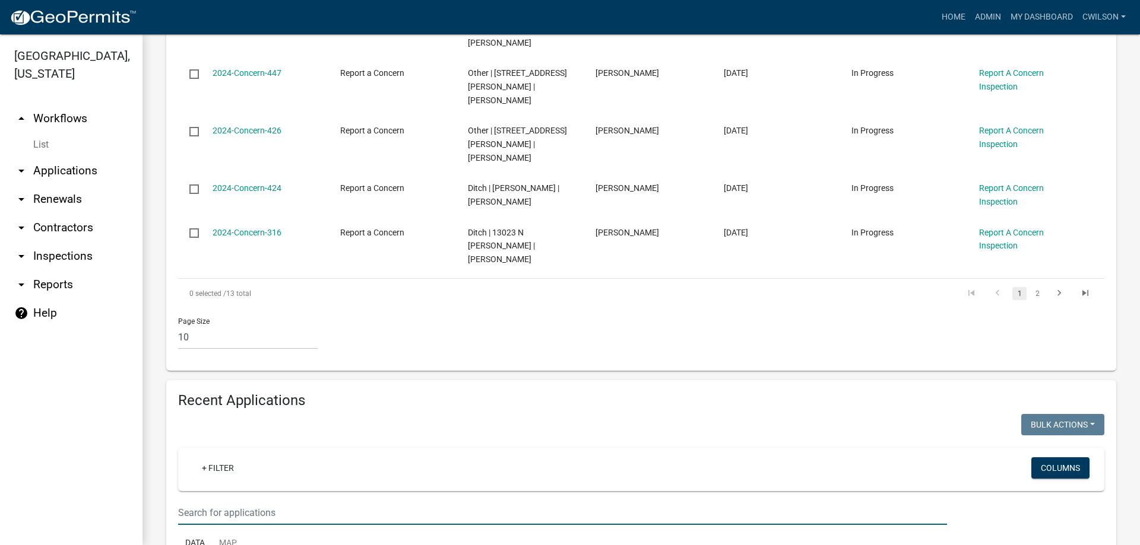
click at [285, 501] on input "text" at bounding box center [562, 513] width 769 height 24
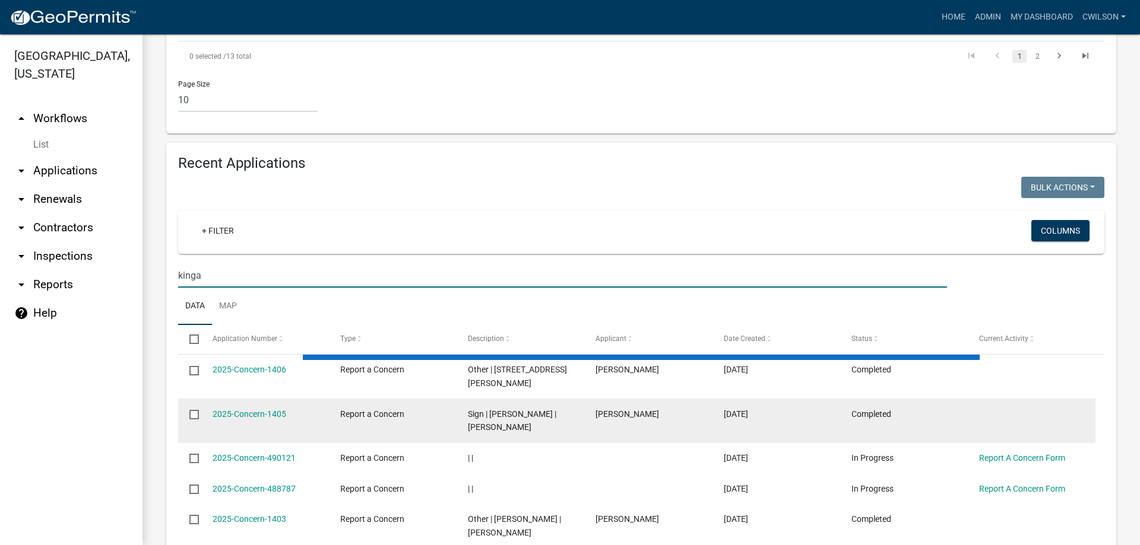
scroll to position [764, 0]
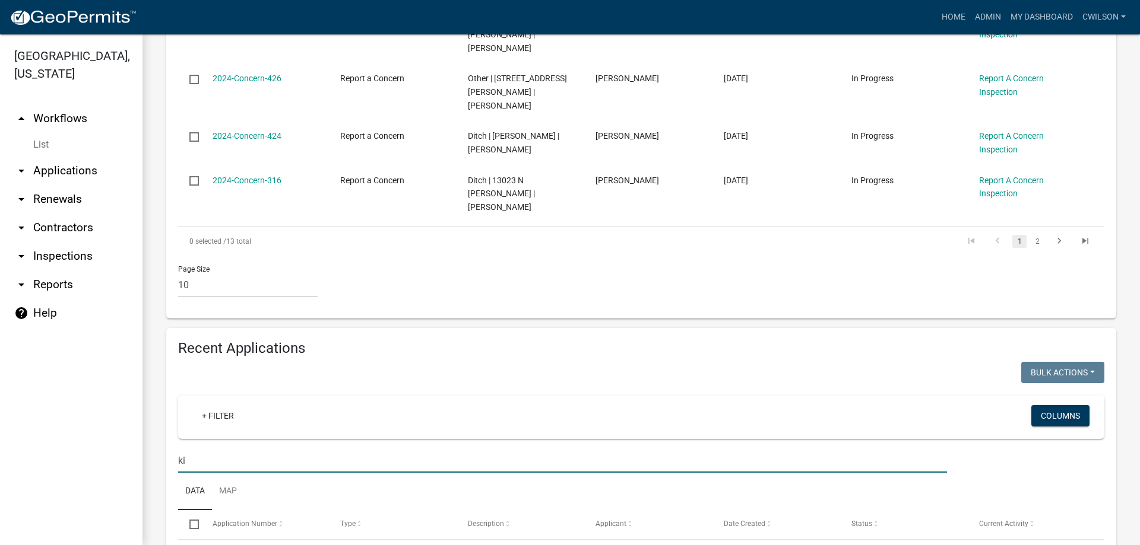
type input "k"
select select "2: 50"
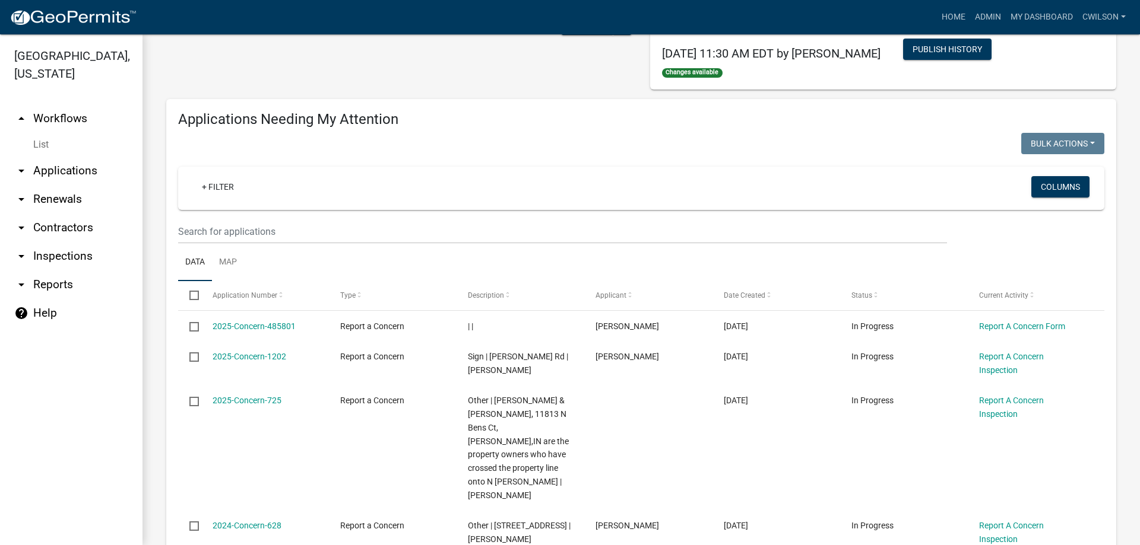
scroll to position [0, 0]
